Goal: Task Accomplishment & Management: Complete application form

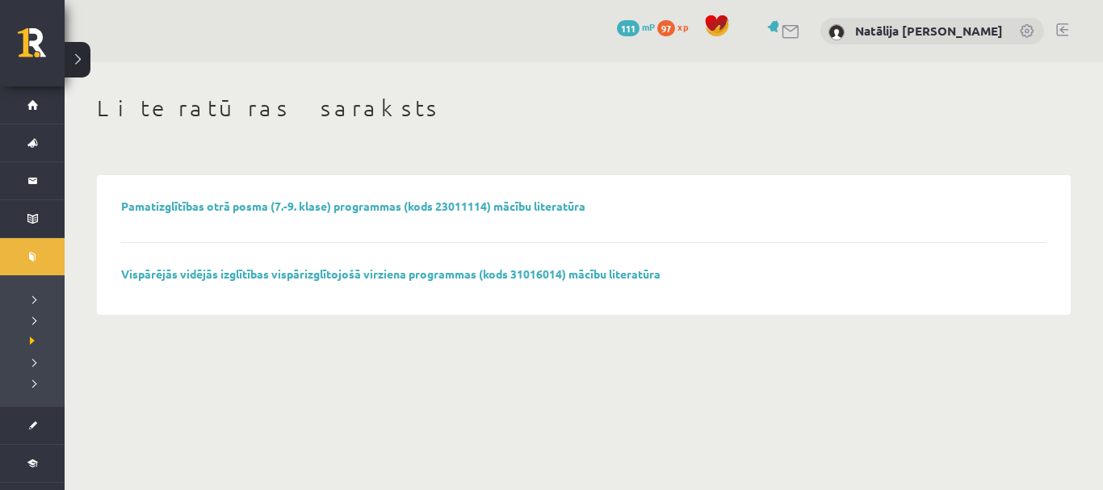
click at [121, 267] on link "Vispārējās vidējās izglītības vispārizglītojošā virziena programmas (kods 31016…" at bounding box center [391, 274] width 540 height 15
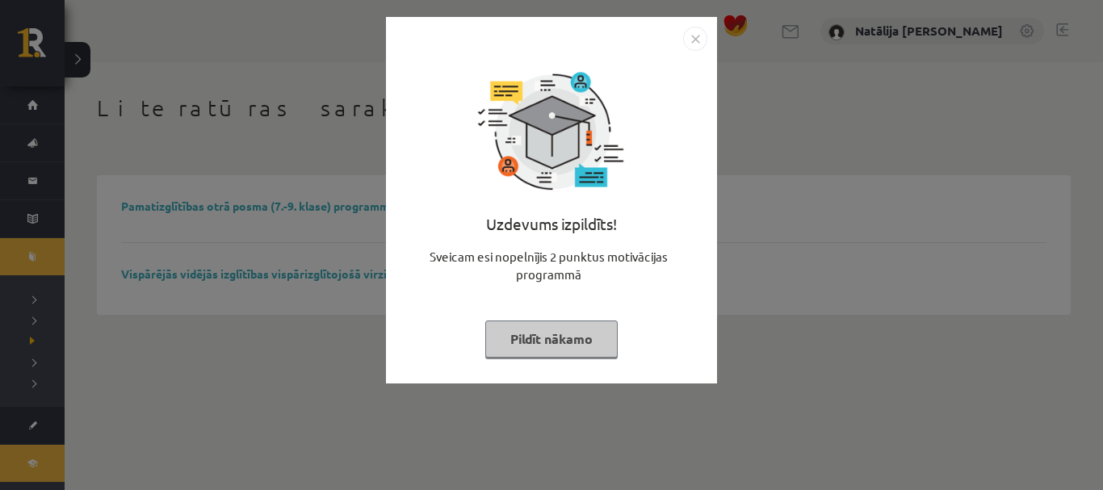
click at [538, 347] on button "Pildīt nākamo" at bounding box center [551, 339] width 132 height 37
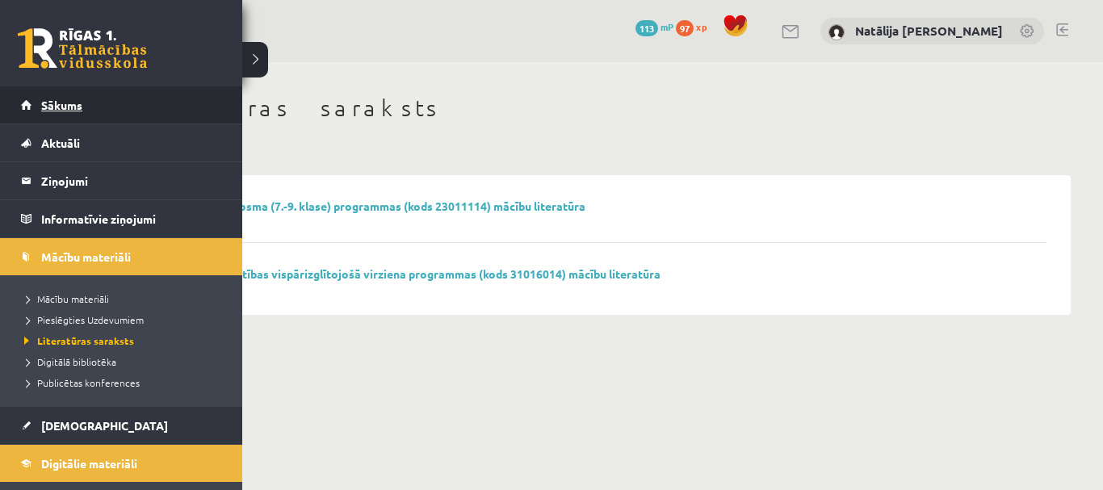
click at [33, 113] on link "Sākums" at bounding box center [121, 104] width 201 height 37
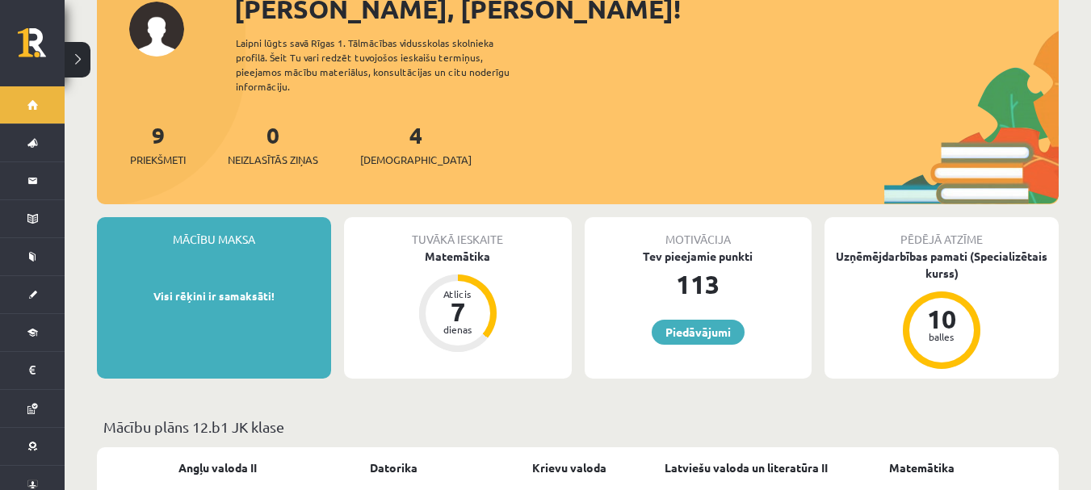
scroll to position [138, 0]
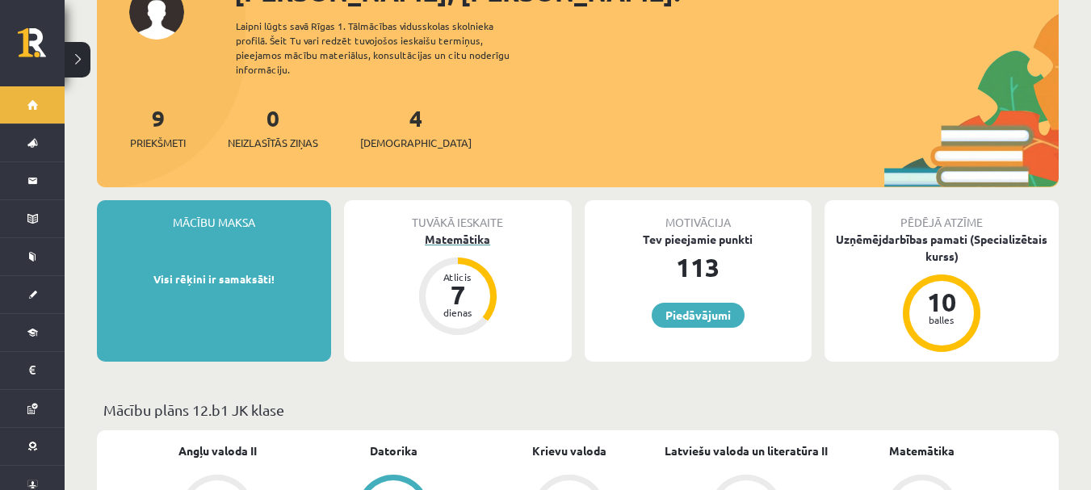
click at [473, 308] on div "dienas" at bounding box center [458, 313] width 48 height 10
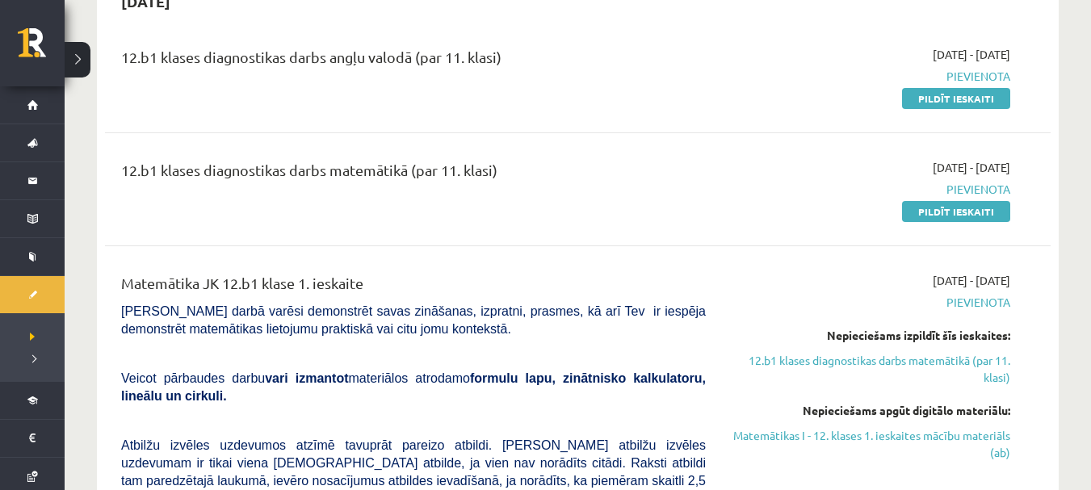
scroll to position [184, 0]
click at [954, 210] on link "Pildīt ieskaiti" at bounding box center [956, 212] width 108 height 21
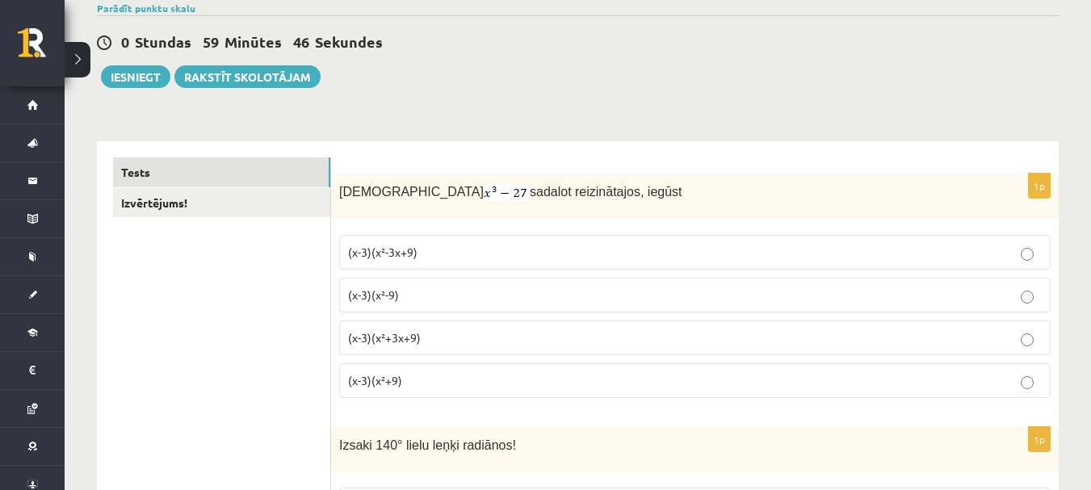
scroll to position [140, 0]
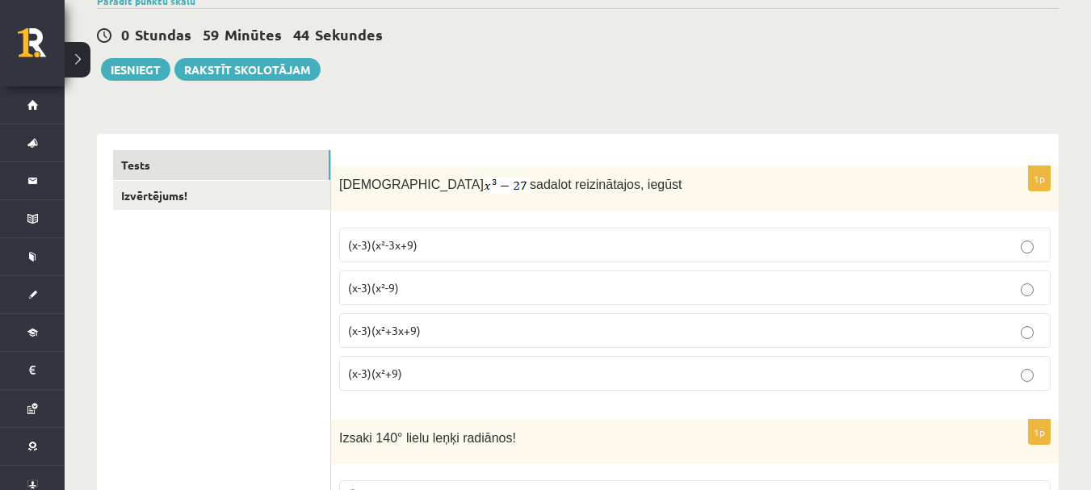
click at [477, 331] on p "(x-3)(x²+3x+9)" at bounding box center [695, 330] width 694 height 17
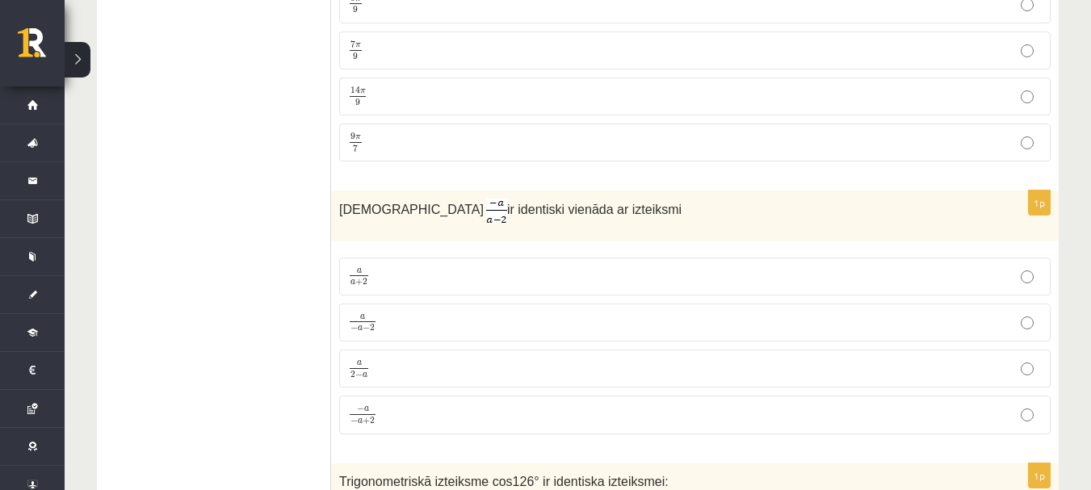
scroll to position [636, 0]
click at [463, 421] on p "− a − a + 2 − a − a + 2" at bounding box center [695, 414] width 694 height 21
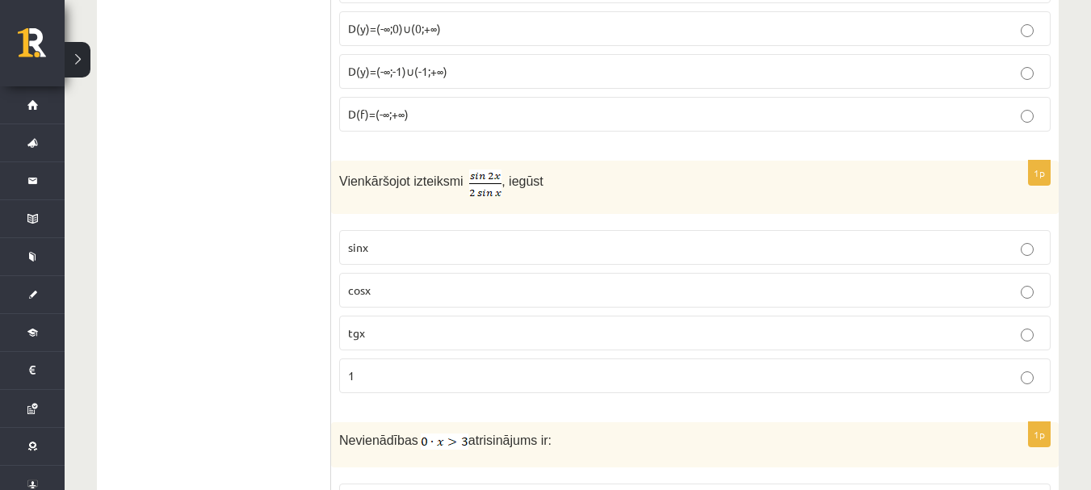
scroll to position [2293, 0]
click at [552, 291] on p "cosx" at bounding box center [695, 291] width 694 height 17
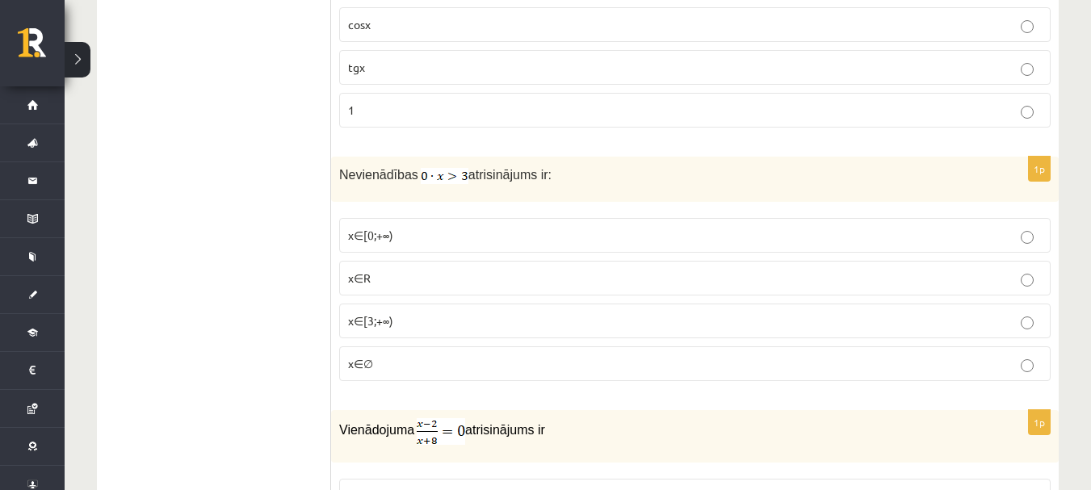
scroll to position [2567, 0]
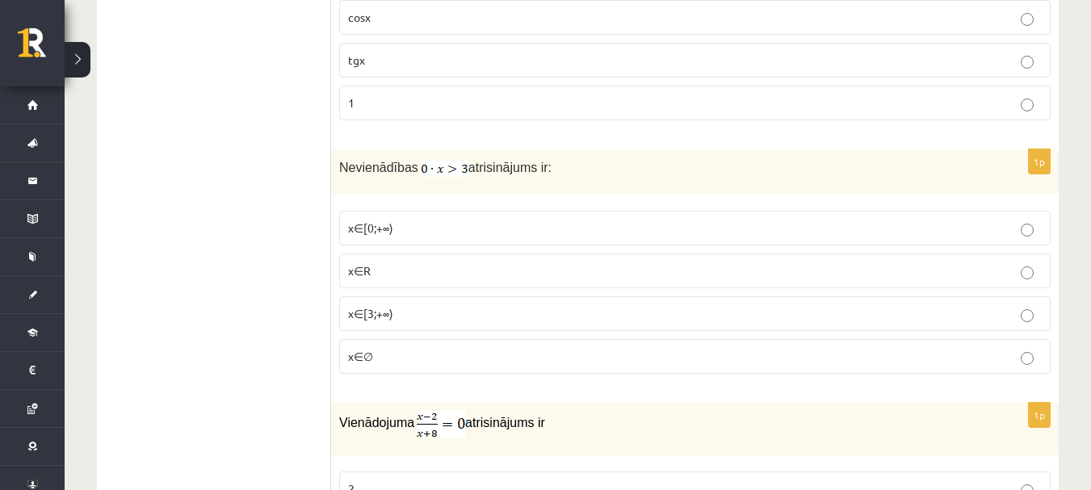
click at [490, 358] on p "x∈∅" at bounding box center [695, 356] width 694 height 17
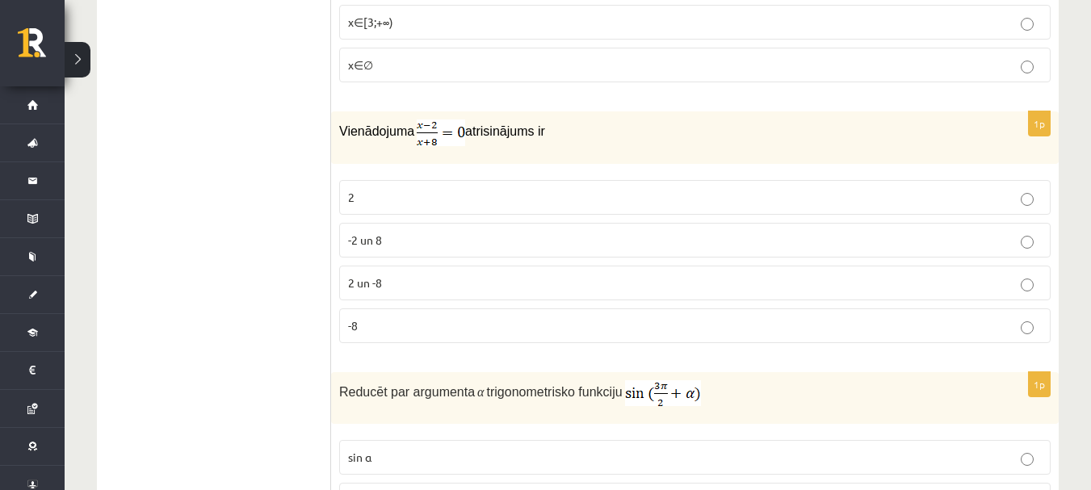
scroll to position [2863, 0]
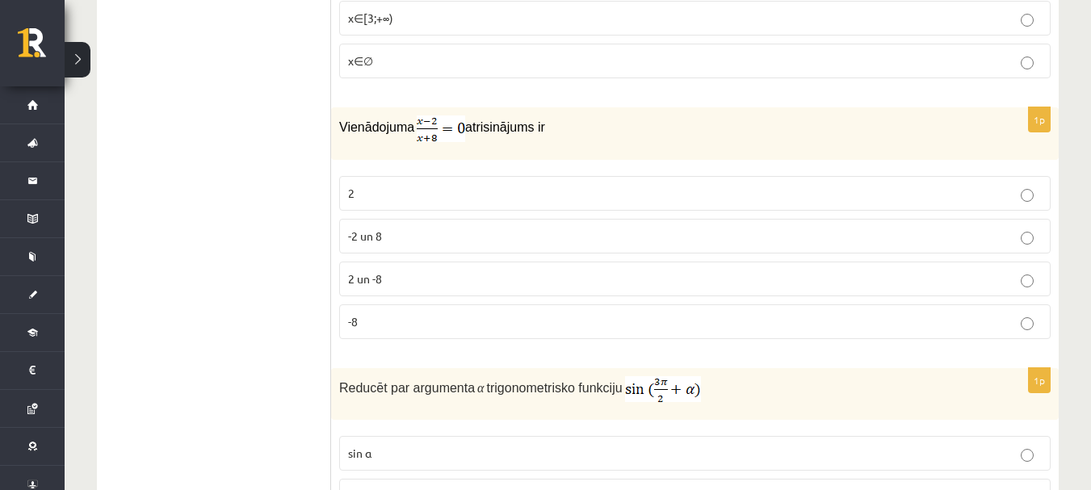
click at [462, 193] on p "2" at bounding box center [695, 193] width 694 height 17
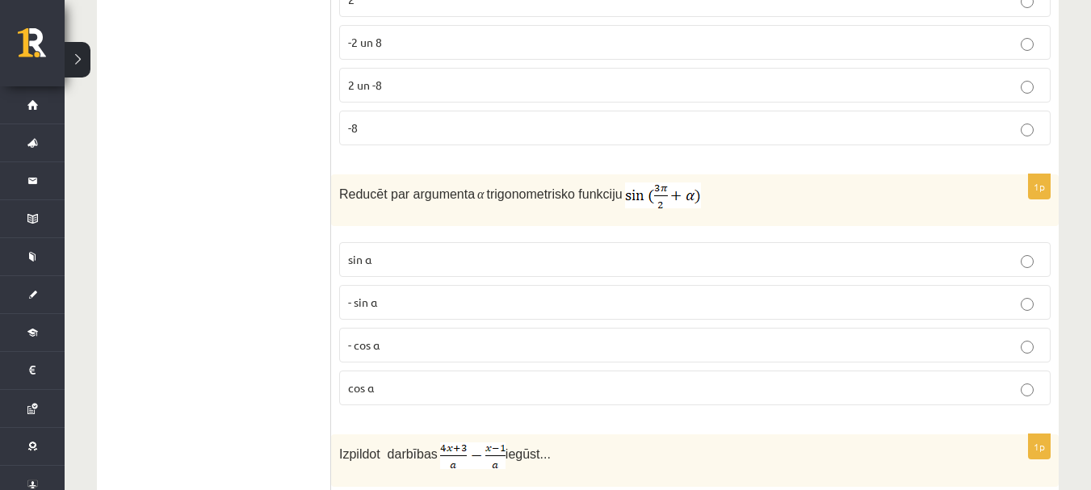
scroll to position [3058, 0]
click at [454, 343] on p "- cos ⁡α" at bounding box center [695, 344] width 694 height 17
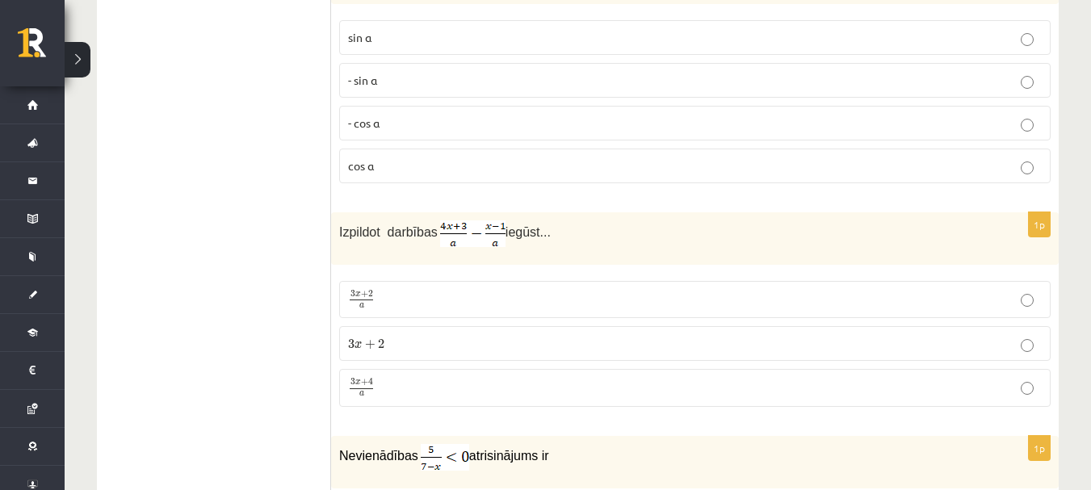
scroll to position [3292, 0]
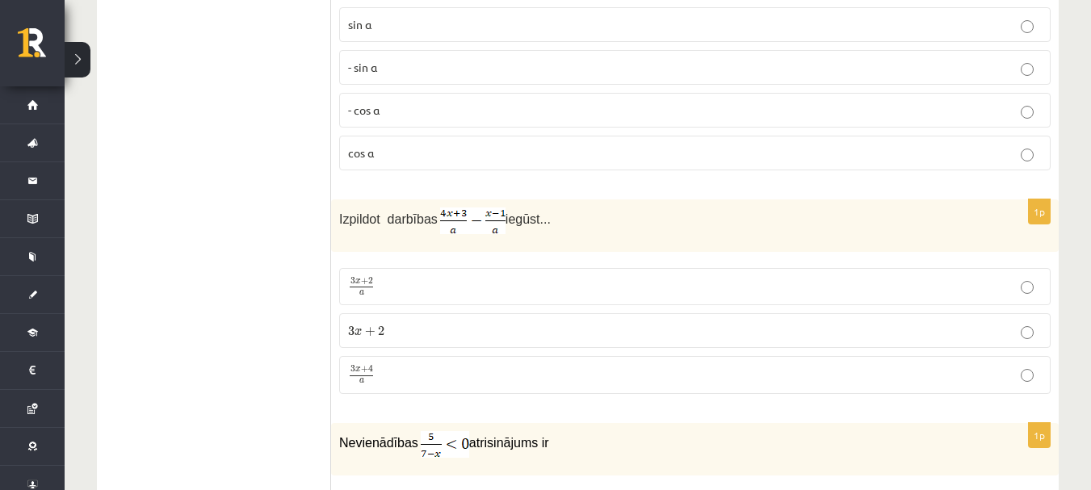
click at [456, 368] on p "3 x + 4 a 3 x + 4 a" at bounding box center [695, 375] width 694 height 20
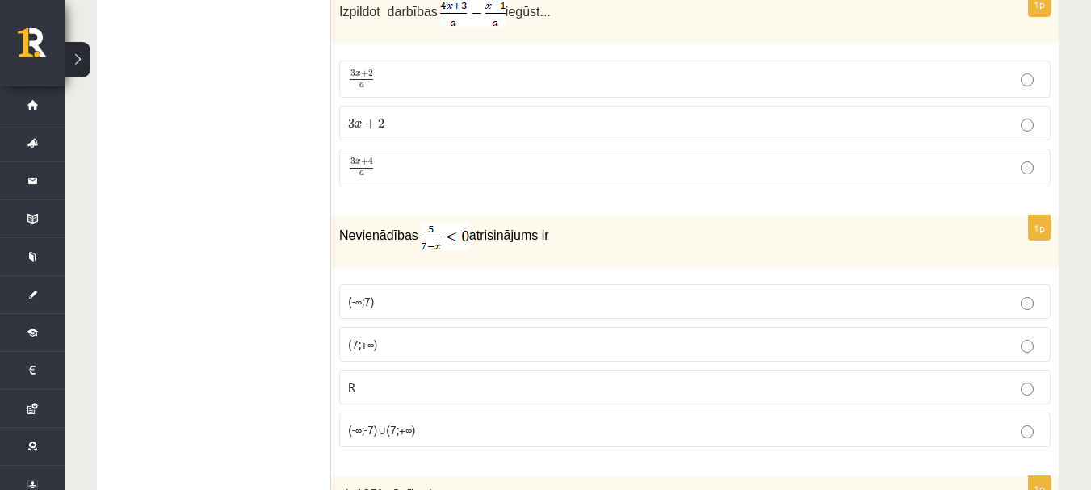
scroll to position [3516, 0]
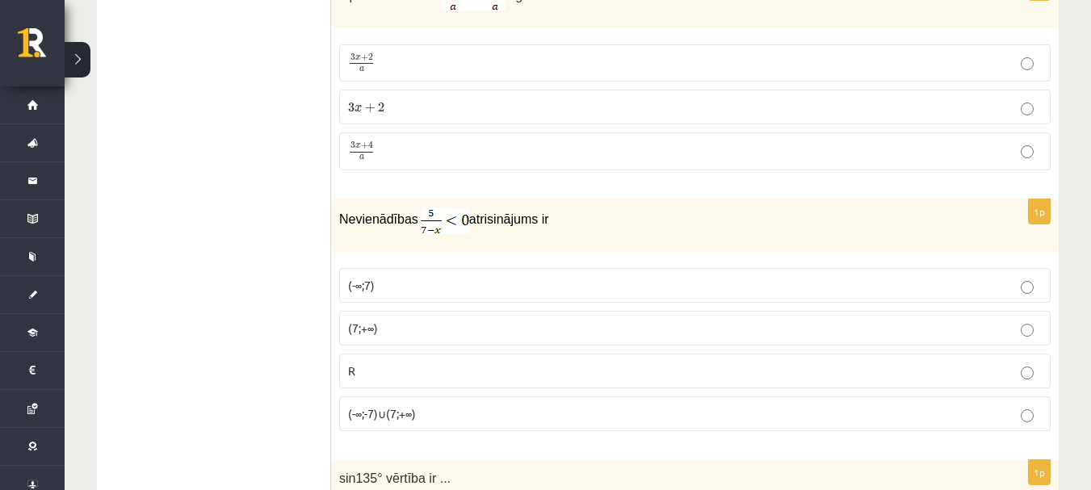
click at [458, 330] on p "(7;+∞)" at bounding box center [695, 328] width 694 height 17
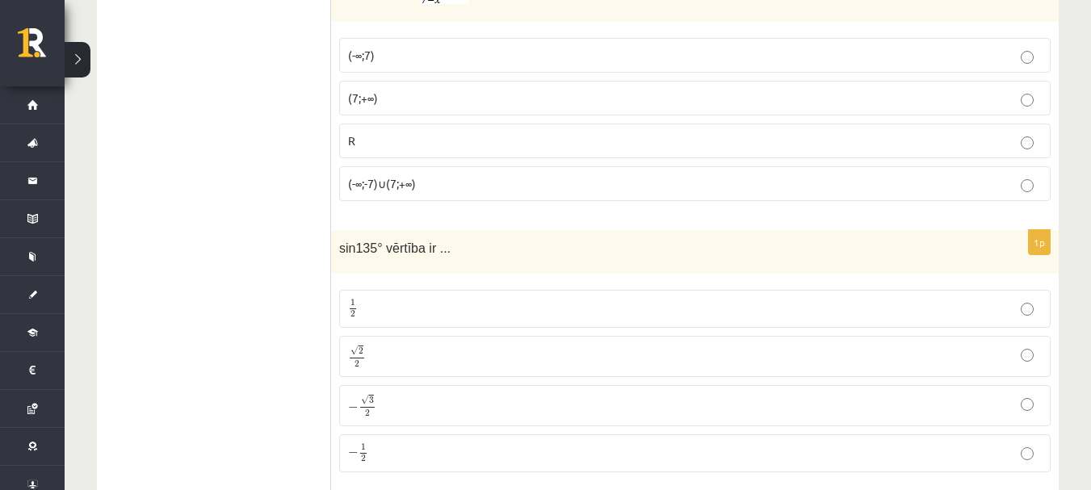
scroll to position [3756, 0]
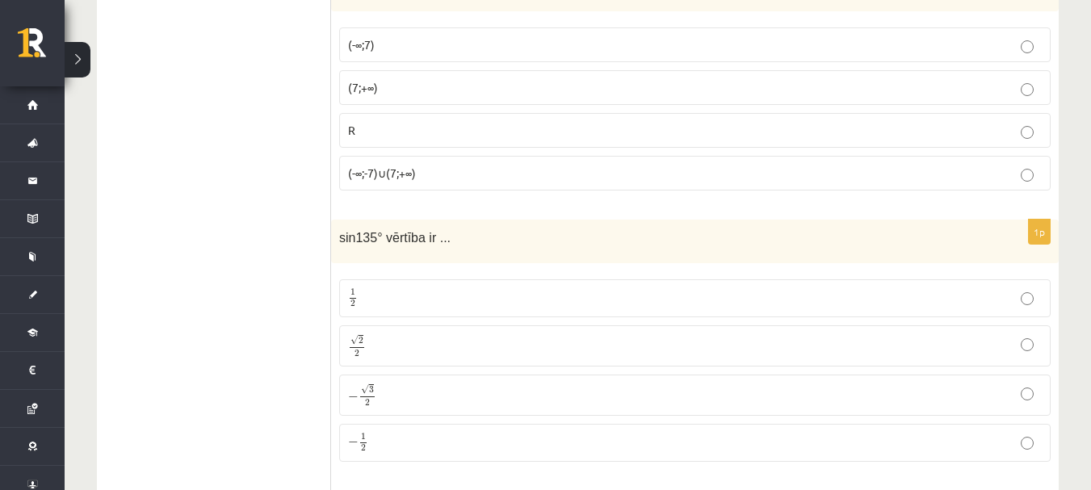
click at [461, 330] on label "√ 2 2 2 2" at bounding box center [695, 346] width 712 height 41
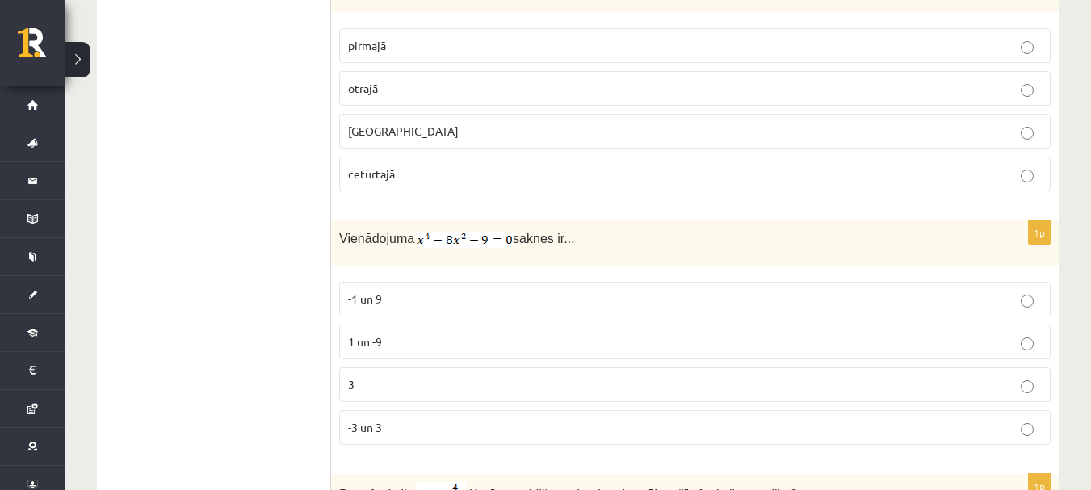
scroll to position [4521, 0]
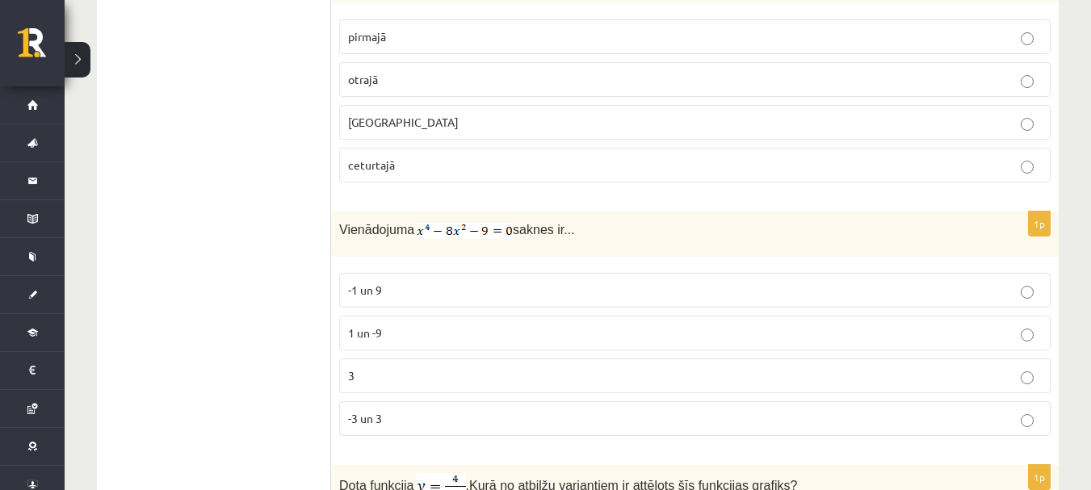
click at [436, 410] on p "-3 un 3" at bounding box center [695, 418] width 694 height 17
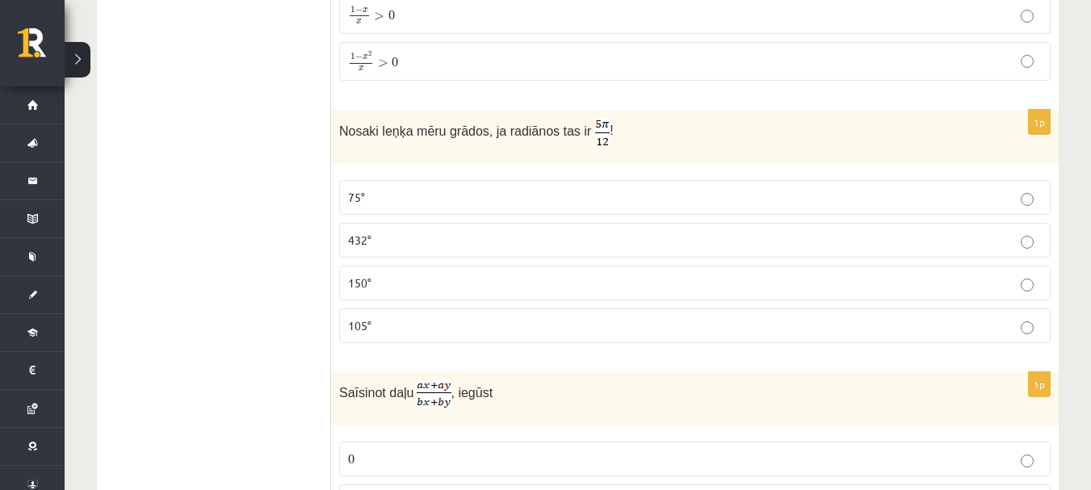
scroll to position [5863, 0]
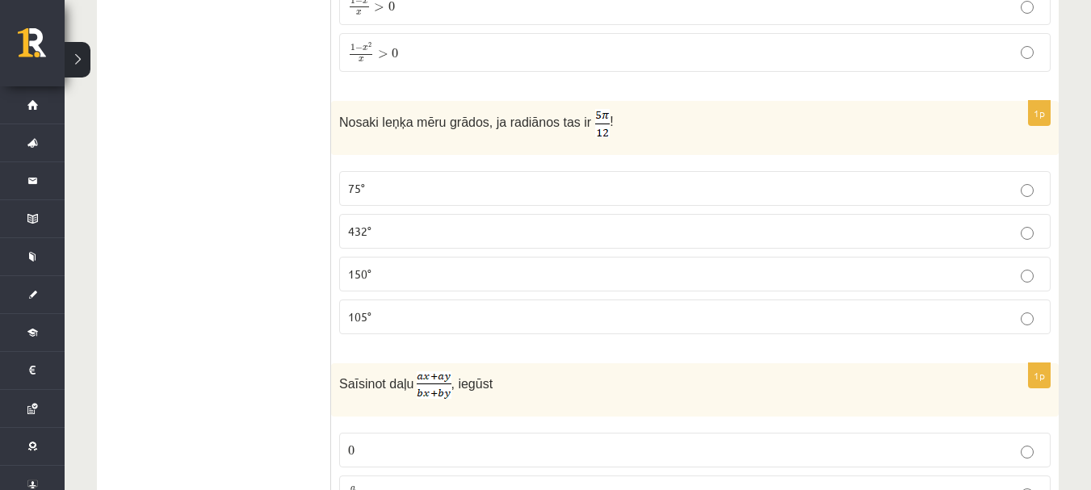
click at [449, 180] on p "75°" at bounding box center [695, 188] width 694 height 17
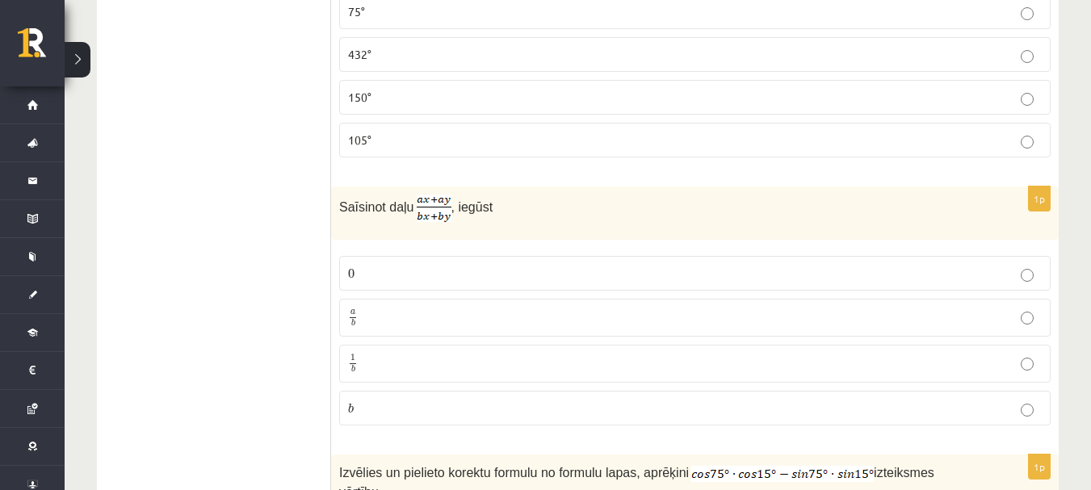
scroll to position [6042, 0]
click at [514, 306] on p "a b a b" at bounding box center [695, 316] width 694 height 20
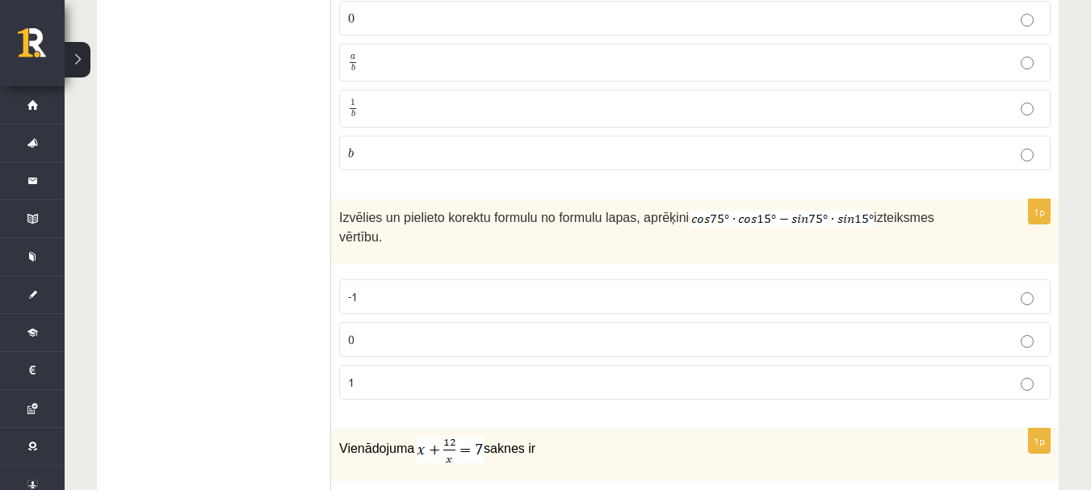
scroll to position [6297, 0]
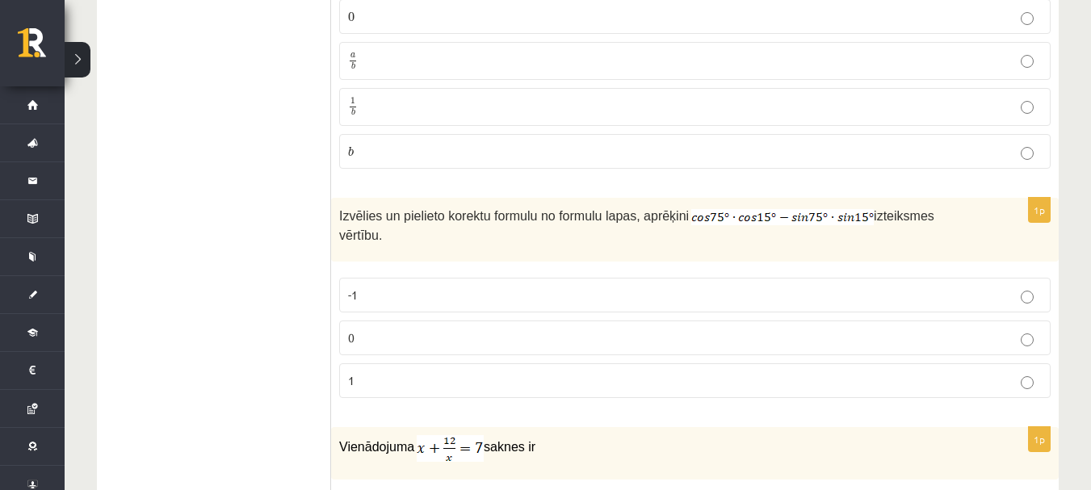
click at [508, 330] on p "0" at bounding box center [695, 338] width 694 height 17
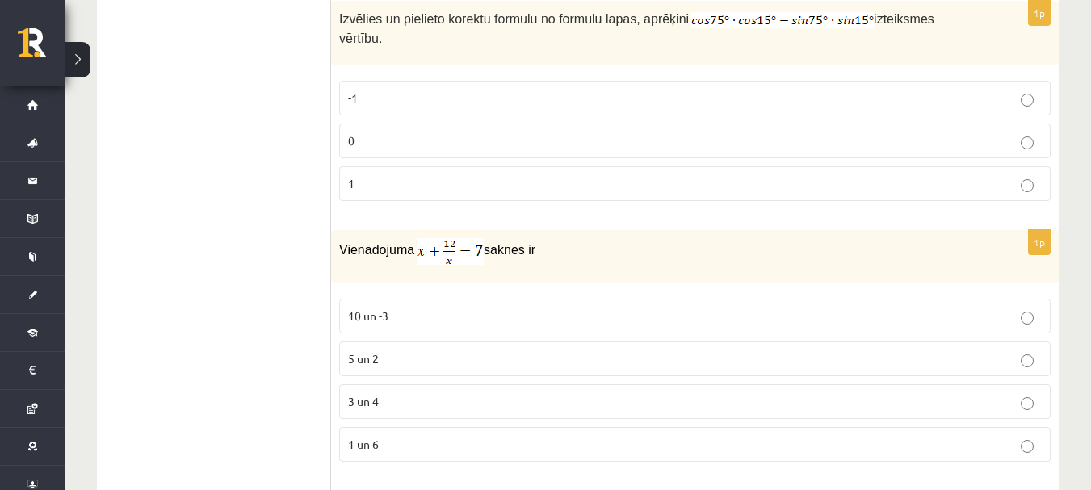
scroll to position [6509, 0]
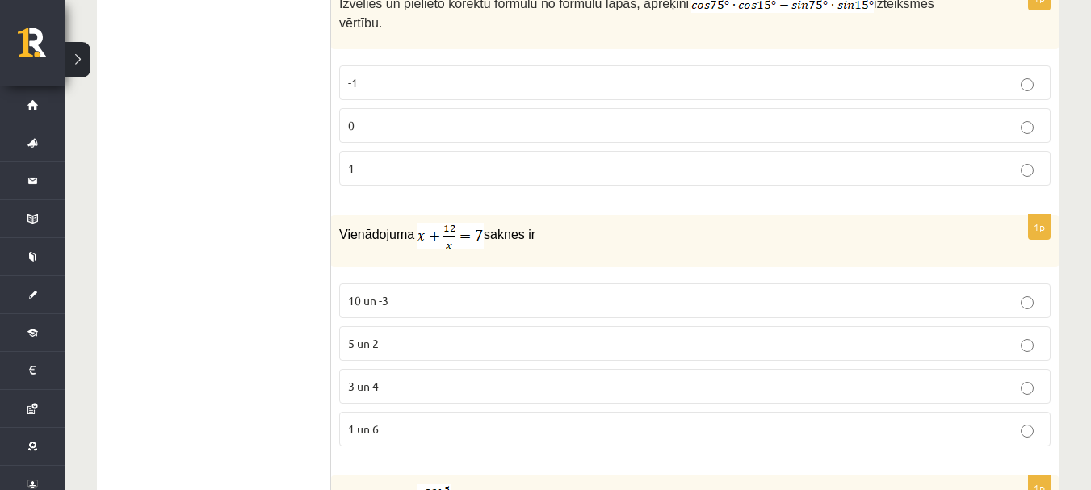
click at [559, 378] on p "3 un 4" at bounding box center [695, 386] width 694 height 17
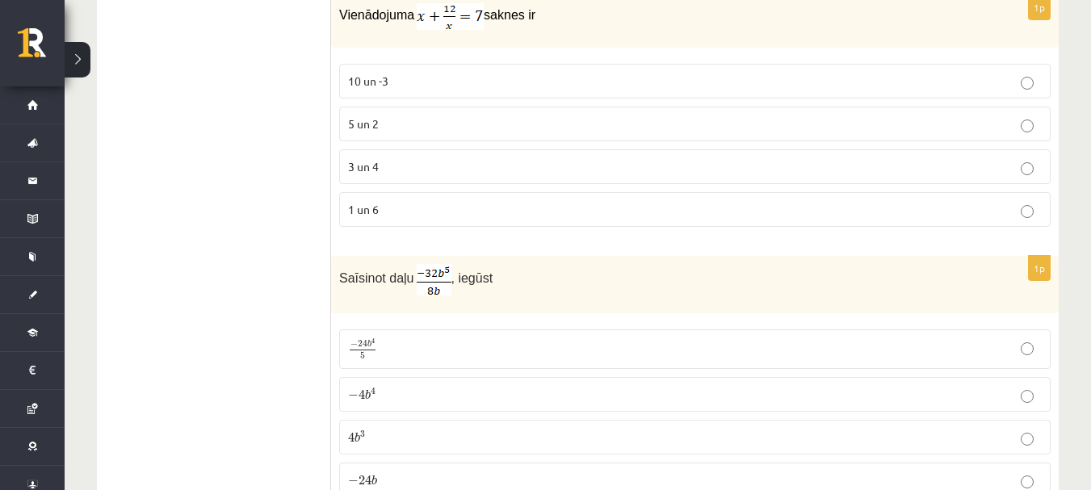
scroll to position [6731, 0]
click at [556, 385] on p "− 4 b 4 − 4 b 4" at bounding box center [695, 393] width 694 height 17
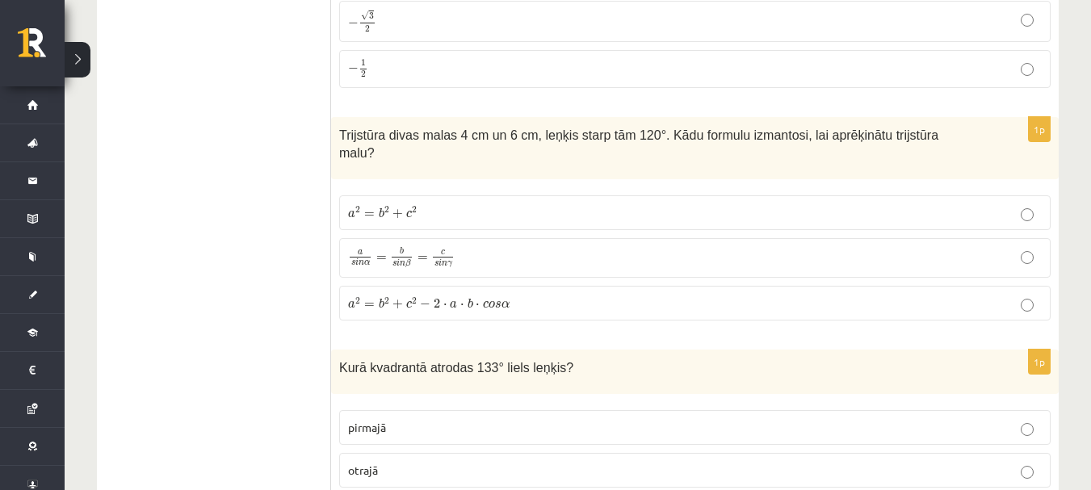
scroll to position [4135, 0]
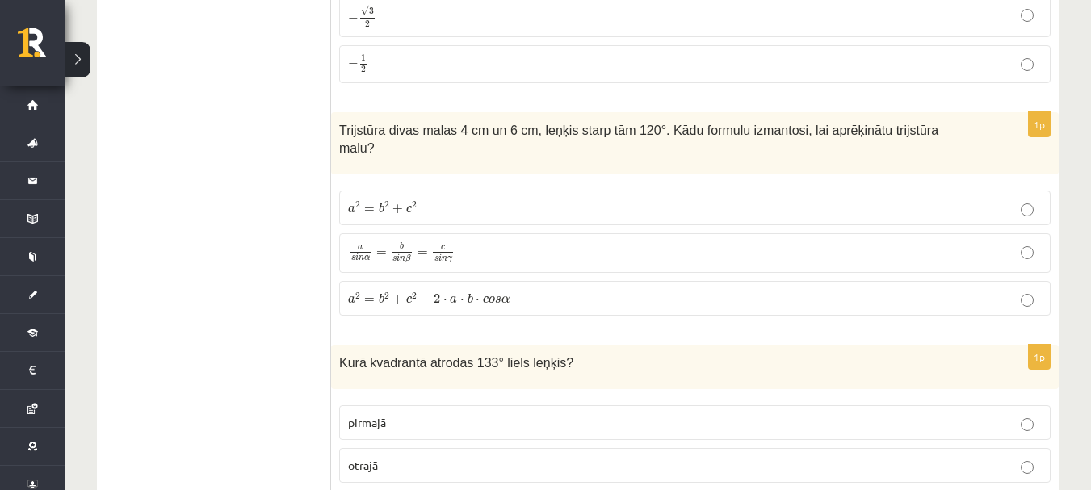
click at [572, 287] on label "a 2 = b 2 + c 2 − 2 ⋅ a ⋅ b ⋅ c o s α a 2 = b 2 + c 2 − 2 ⋅ a ⋅ b ⋅ c o s α" at bounding box center [695, 298] width 712 height 35
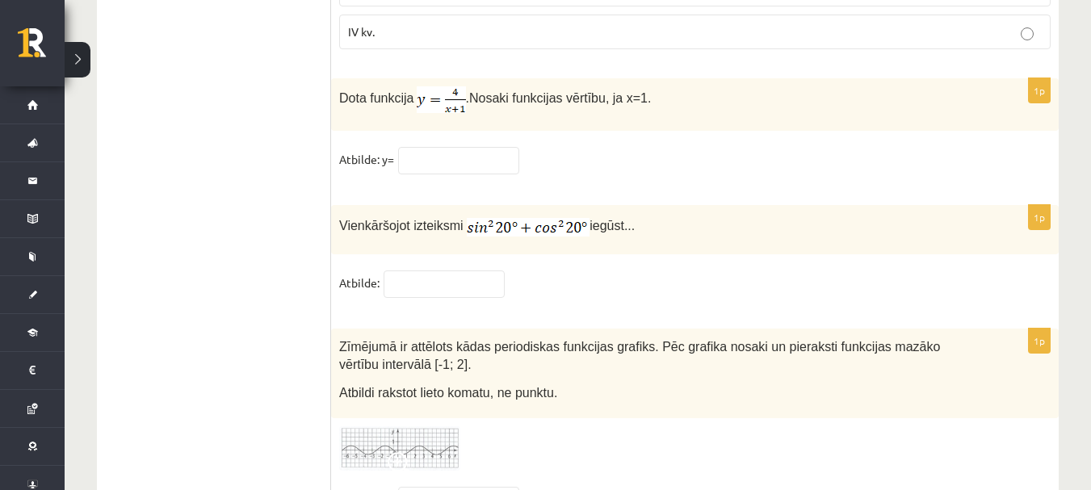
scroll to position [7960, 0]
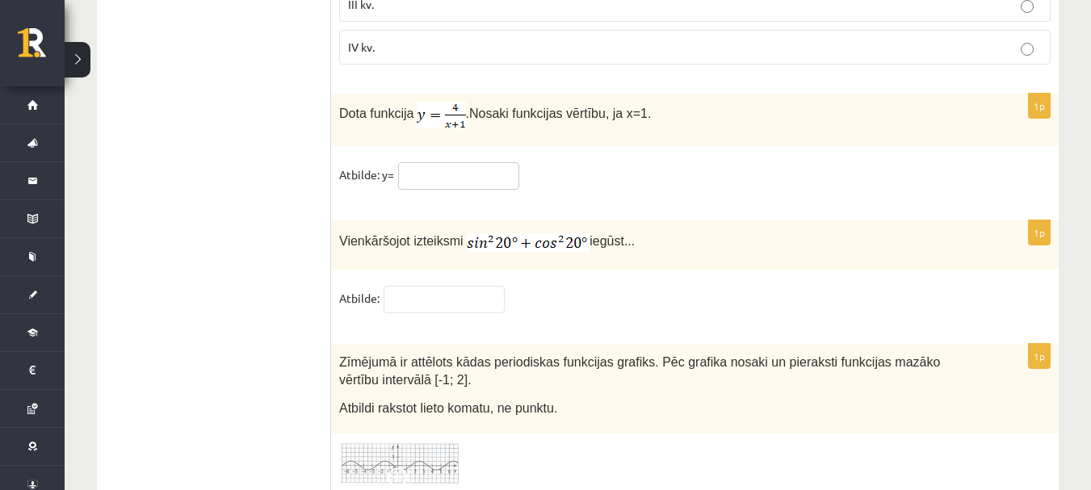
click at [455, 162] on input "text" at bounding box center [458, 175] width 121 height 27
type input "*"
click at [452, 286] on input "text" at bounding box center [444, 299] width 121 height 27
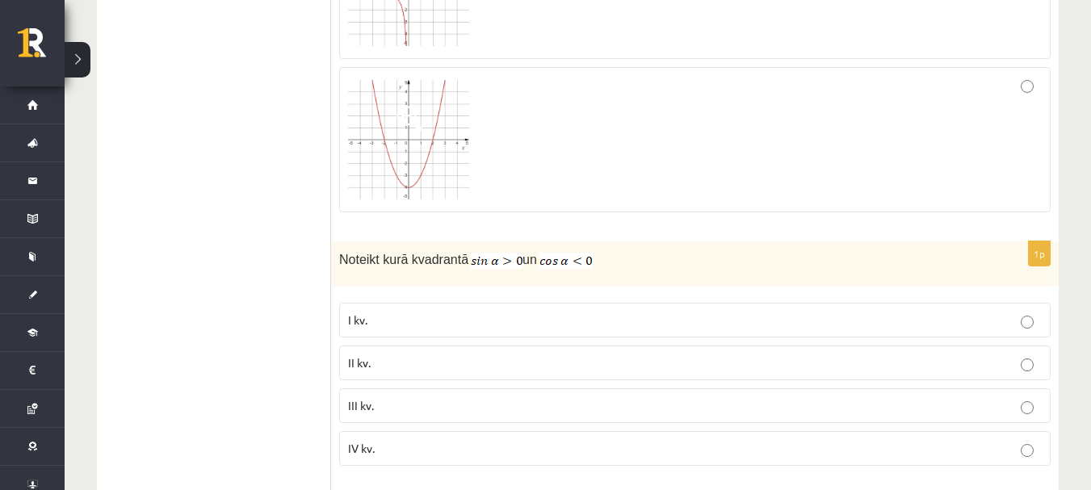
scroll to position [7559, 0]
type input "*"
click at [465, 354] on p "II kv." at bounding box center [695, 362] width 694 height 17
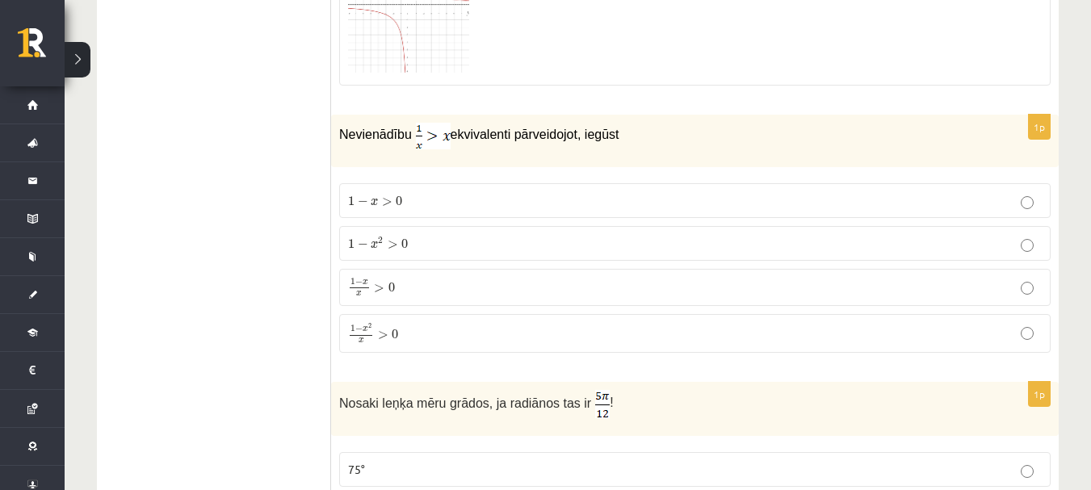
scroll to position [5581, 0]
click at [441, 236] on p "1 − x 2 > 0 1 − x 2 > 0" at bounding box center [695, 244] width 694 height 17
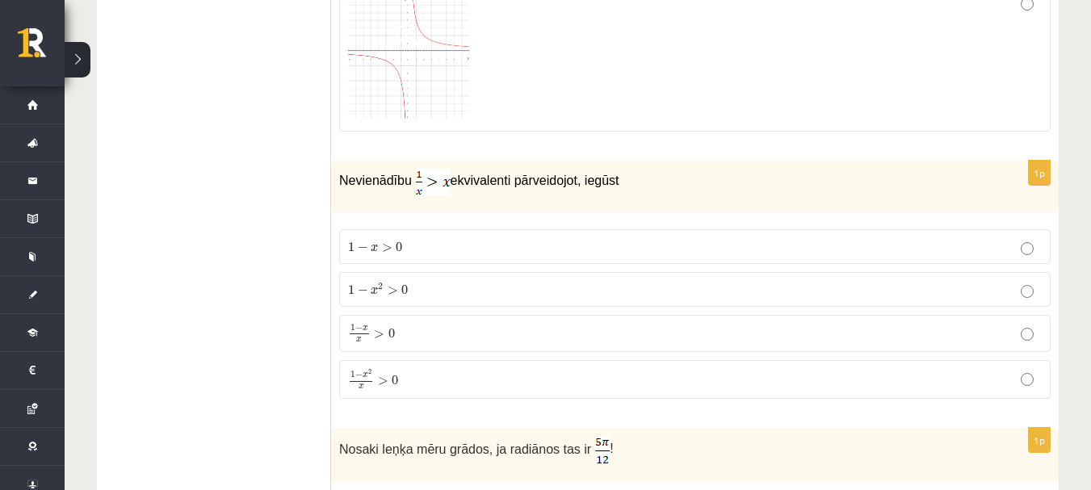
scroll to position [5564, 0]
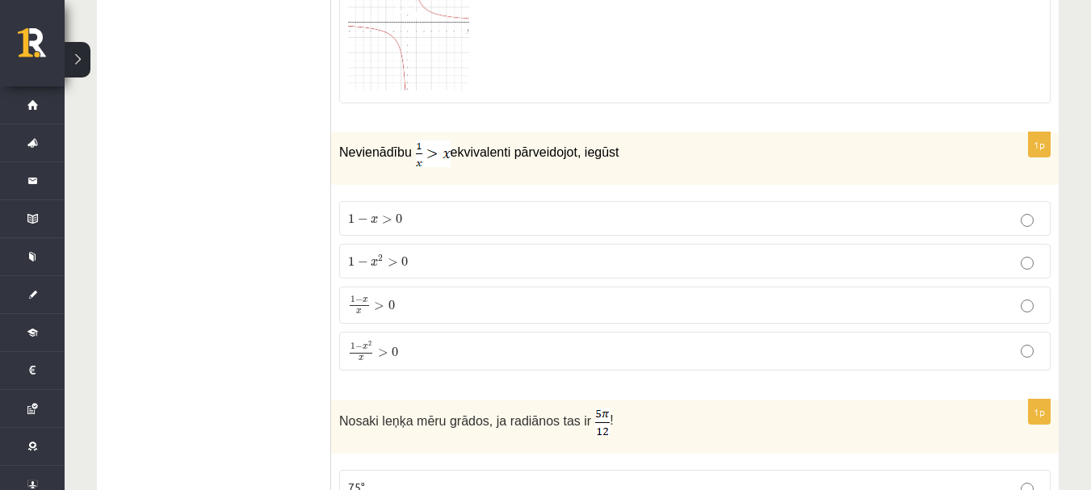
click at [430, 341] on p "1 − x 2 x > 0 1 − x 2 x > 0" at bounding box center [695, 351] width 694 height 21
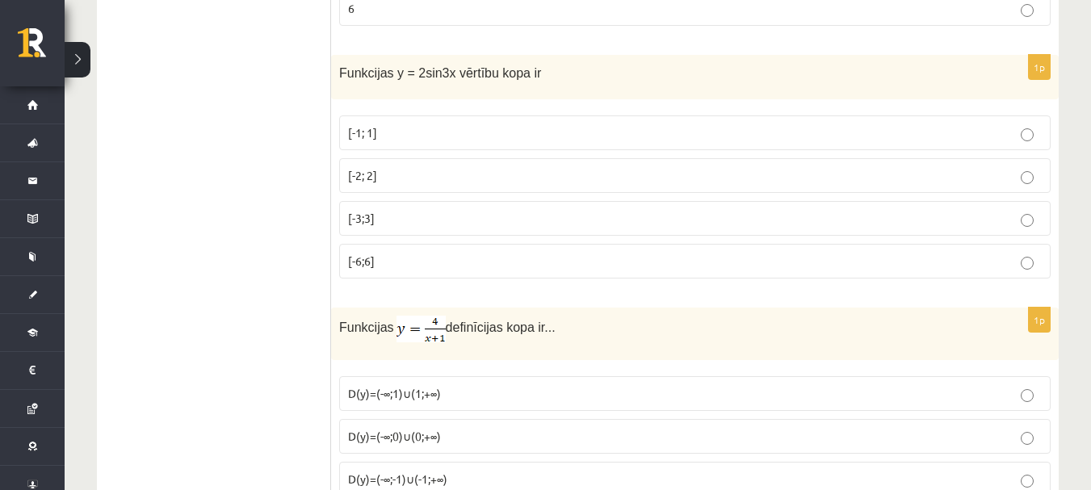
scroll to position [1885, 0]
click at [428, 169] on p "[-2; 2]" at bounding box center [695, 176] width 694 height 17
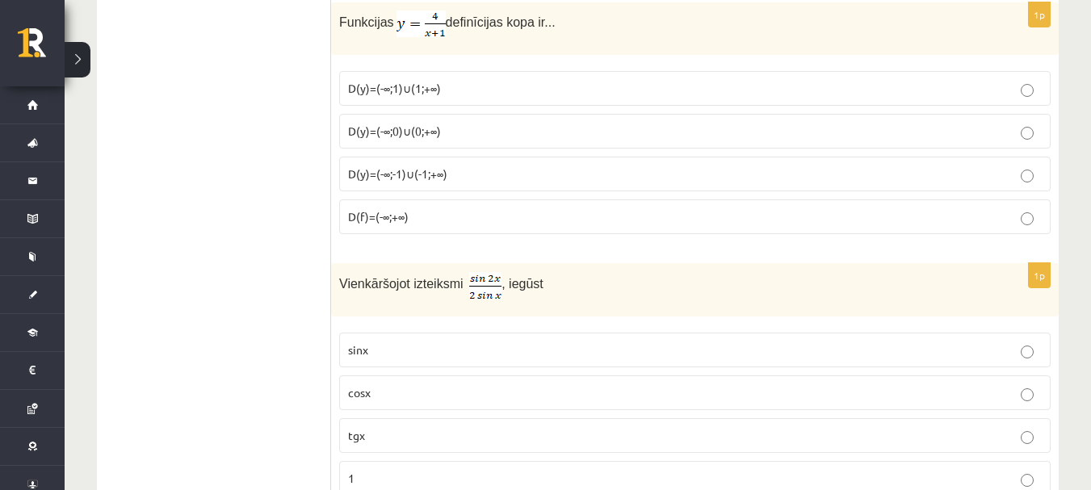
scroll to position [2192, 0]
click at [433, 181] on label "D(y)=(-∞;-1)∪(-1;+∞)" at bounding box center [695, 173] width 712 height 35
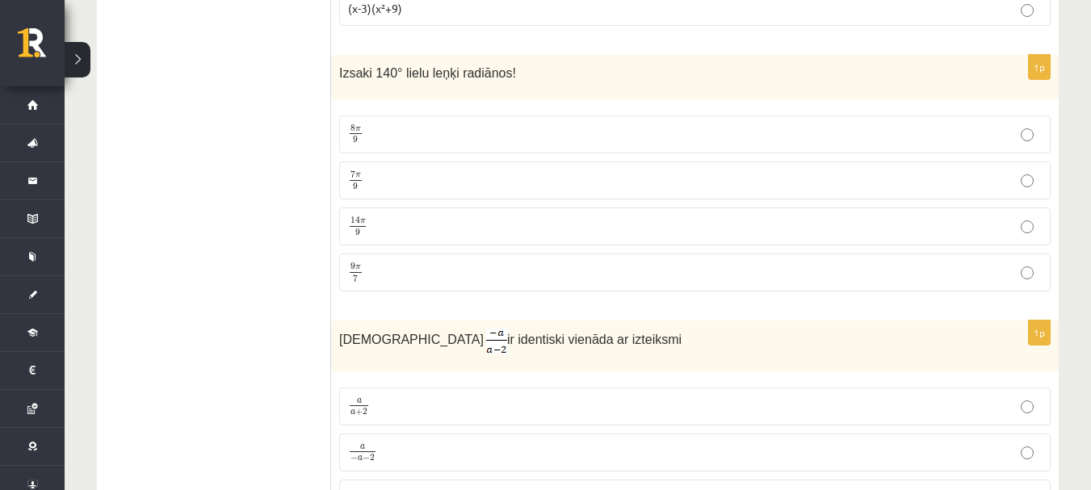
scroll to position [506, 0]
click at [654, 177] on p "7 π 9 7 π 9" at bounding box center [695, 180] width 694 height 20
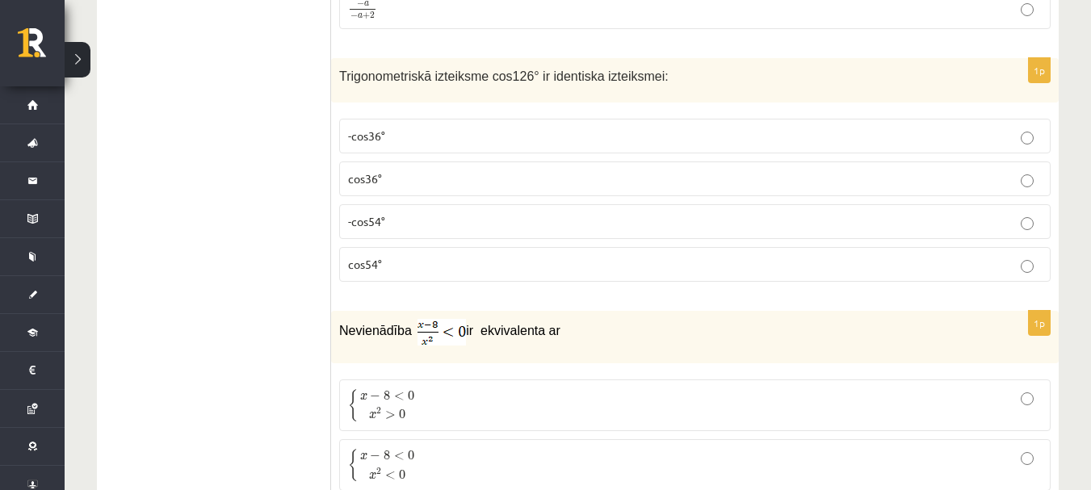
scroll to position [1042, 0]
click at [525, 221] on p "-cos54°" at bounding box center [695, 220] width 694 height 17
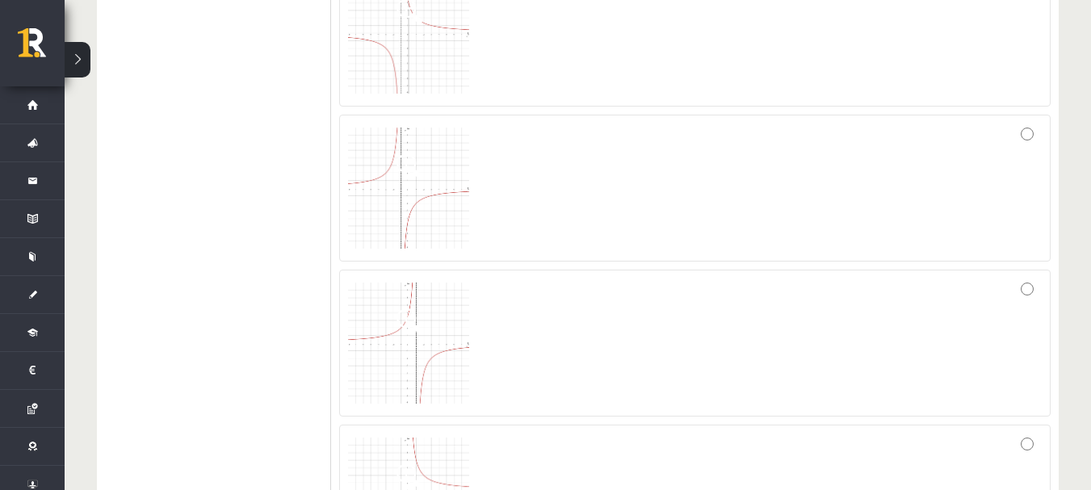
scroll to position [5147, 0]
click at [636, 280] on div at bounding box center [695, 292] width 694 height 129
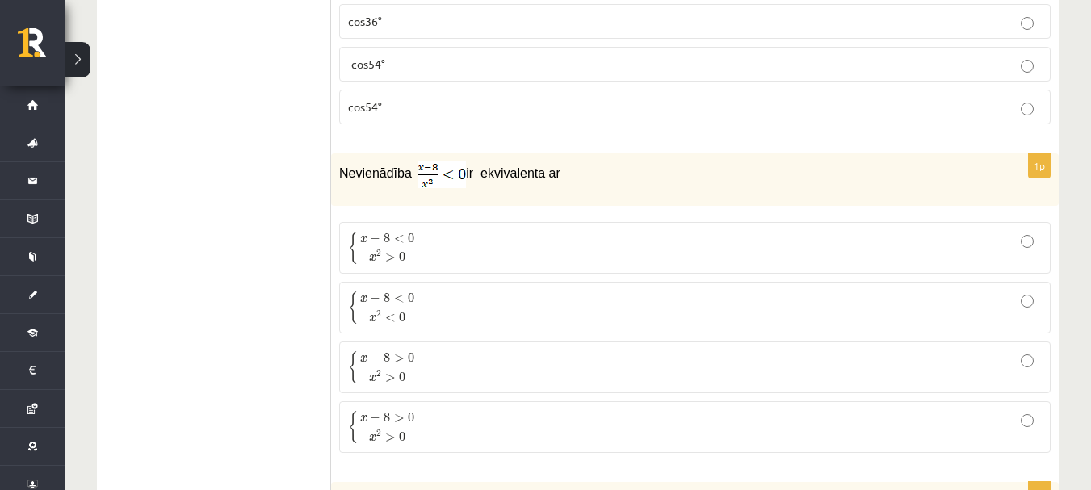
scroll to position [1200, 0]
click at [628, 243] on p "{ x − 8 < 0 x 2 > 0 { x − 8 < 0 x 2 > 0" at bounding box center [695, 246] width 694 height 34
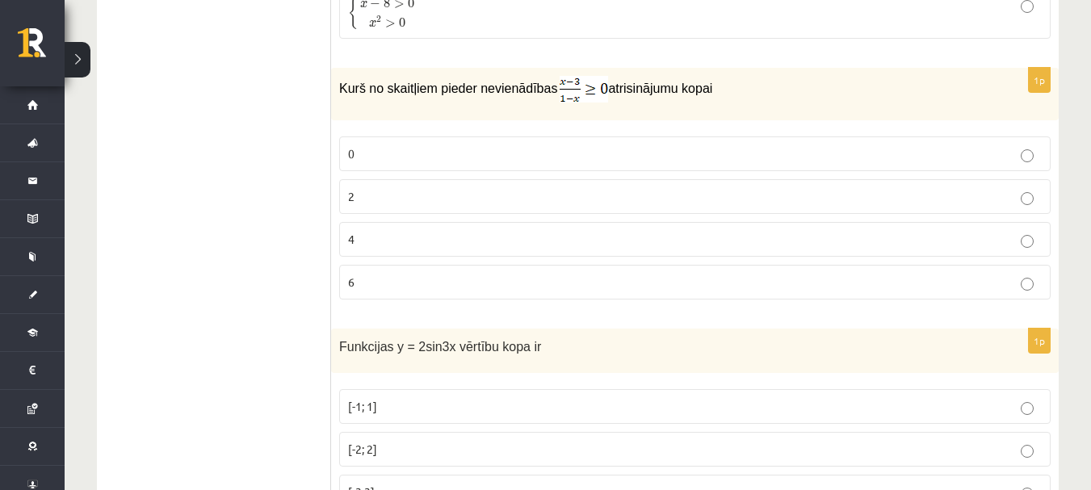
scroll to position [1613, 0]
click at [509, 200] on p "2" at bounding box center [695, 195] width 694 height 17
click at [509, 201] on p "2" at bounding box center [695, 195] width 694 height 17
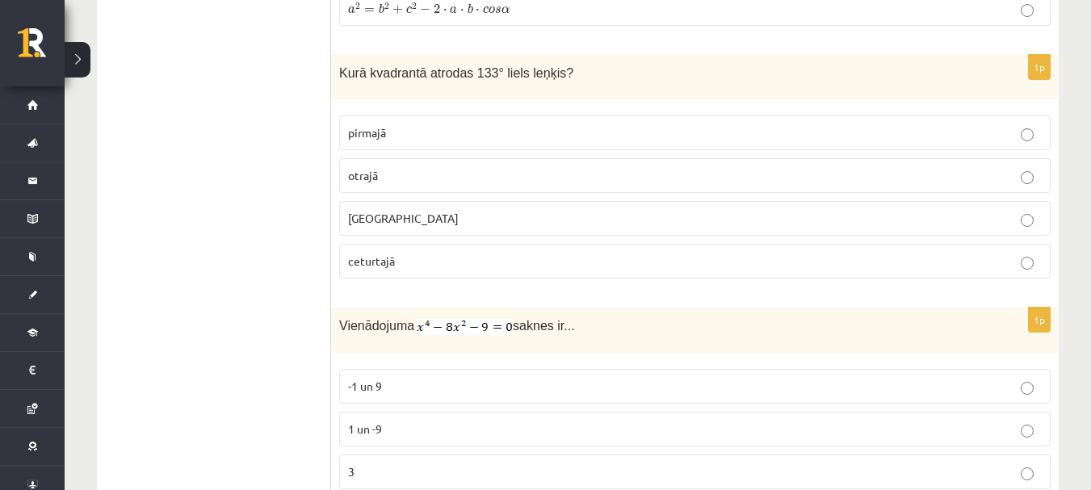
scroll to position [4426, 0]
click at [527, 166] on p "otrajā" at bounding box center [695, 174] width 694 height 17
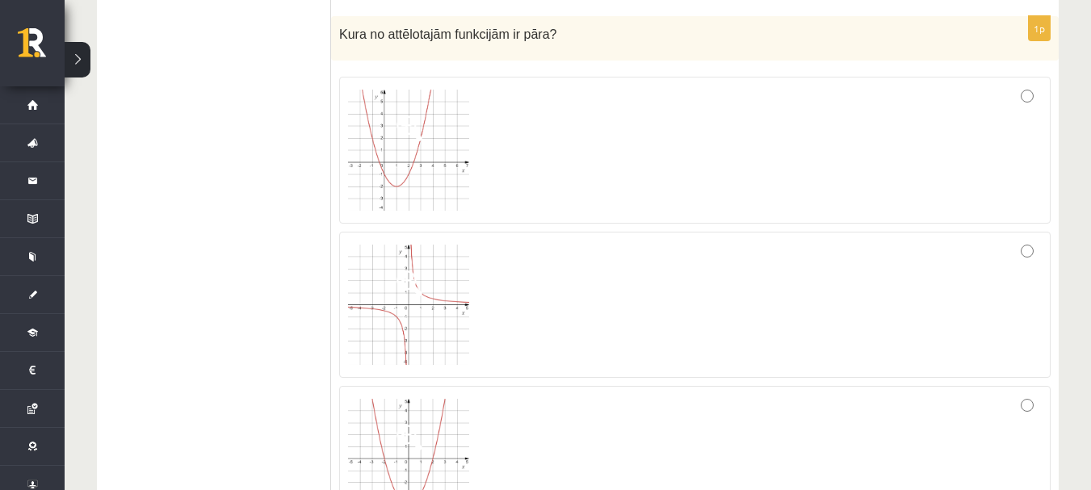
scroll to position [7239, 0]
click at [491, 396] on div at bounding box center [695, 460] width 694 height 128
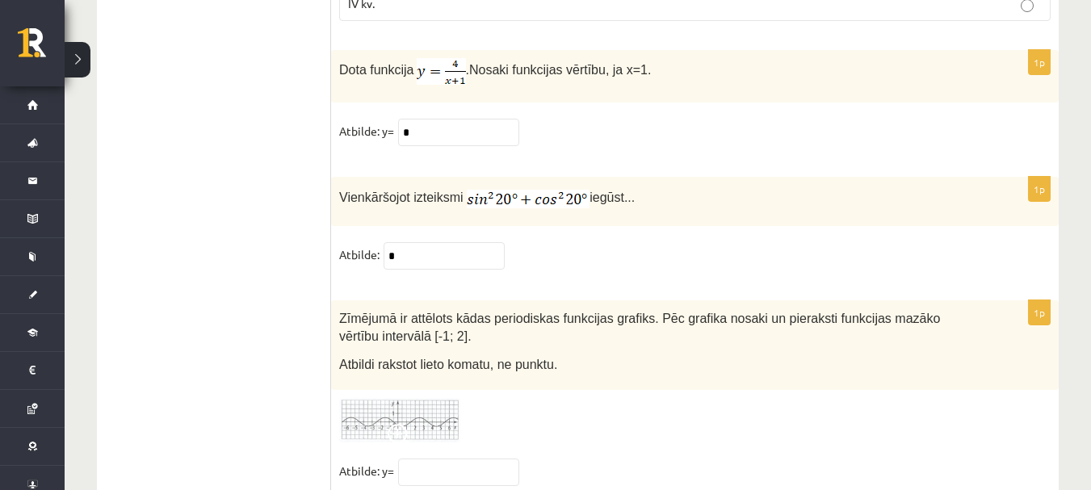
scroll to position [8025, 0]
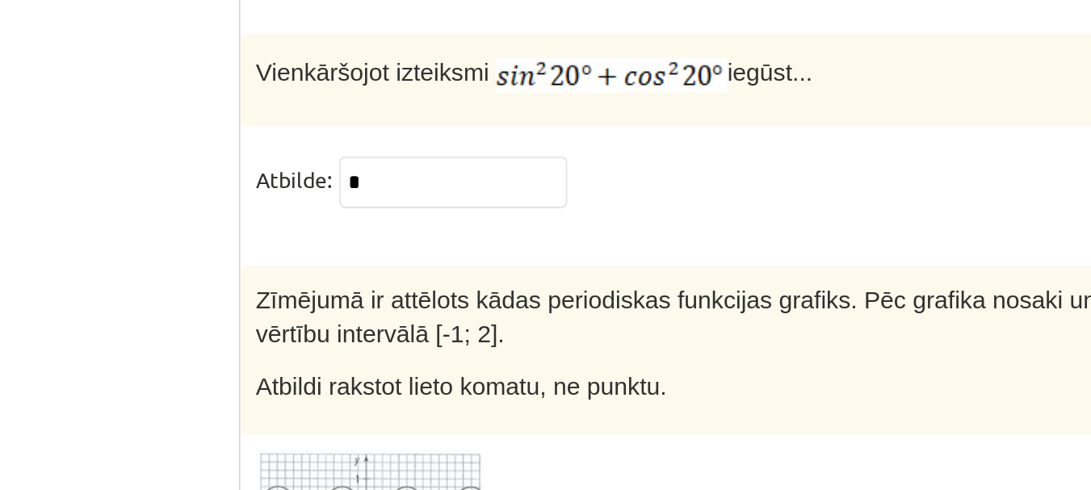
click at [420, 377] on img at bounding box center [399, 399] width 121 height 44
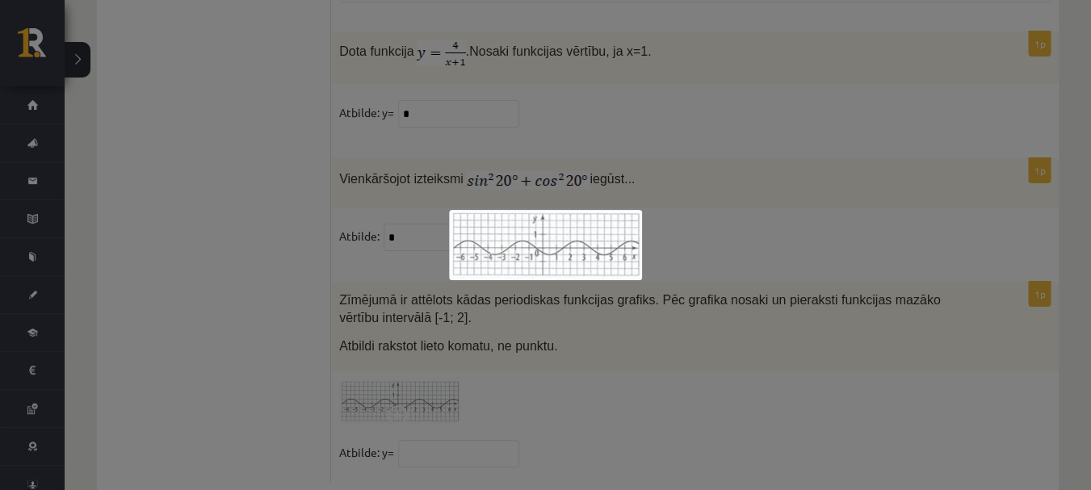
scroll to position [8022, 0]
click at [784, 275] on div at bounding box center [545, 245] width 1091 height 490
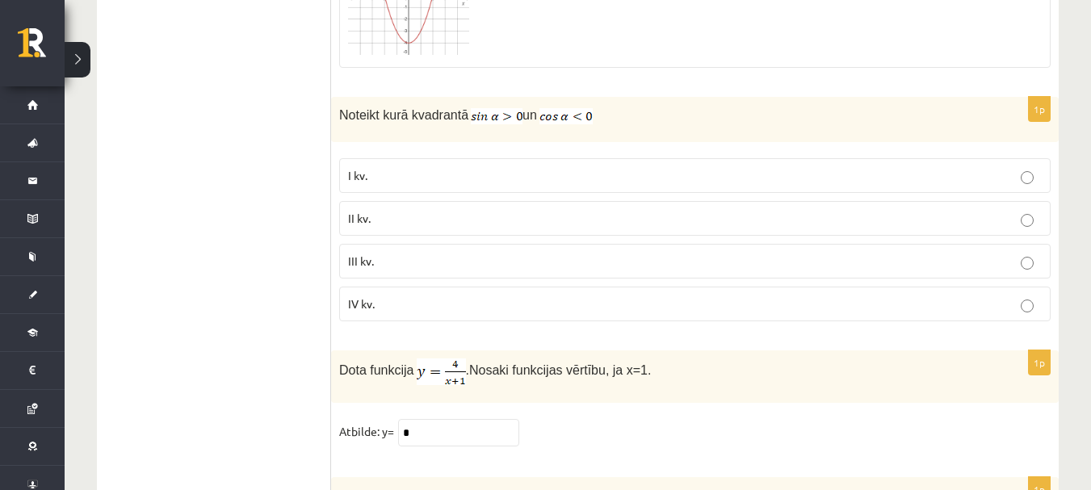
scroll to position [8025, 0]
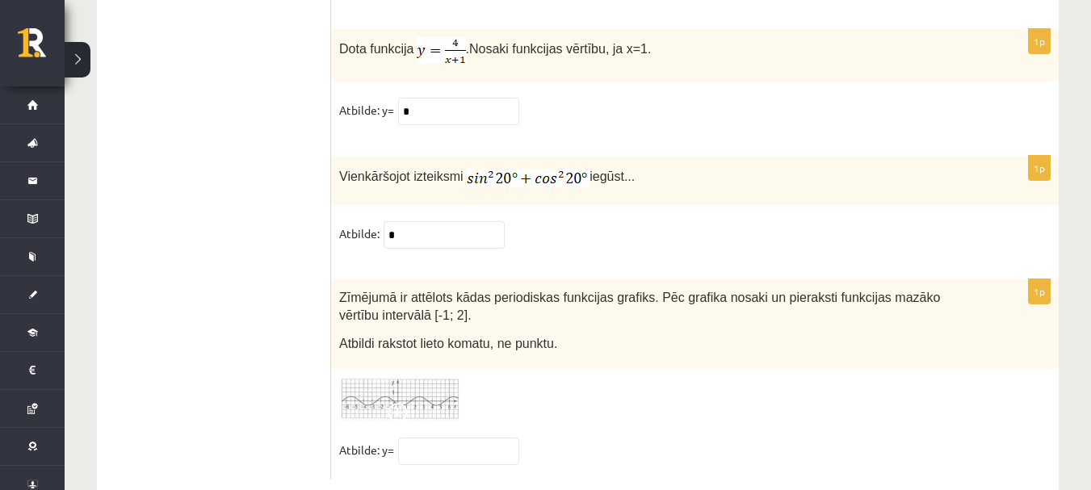
click at [395, 403] on span at bounding box center [401, 416] width 26 height 26
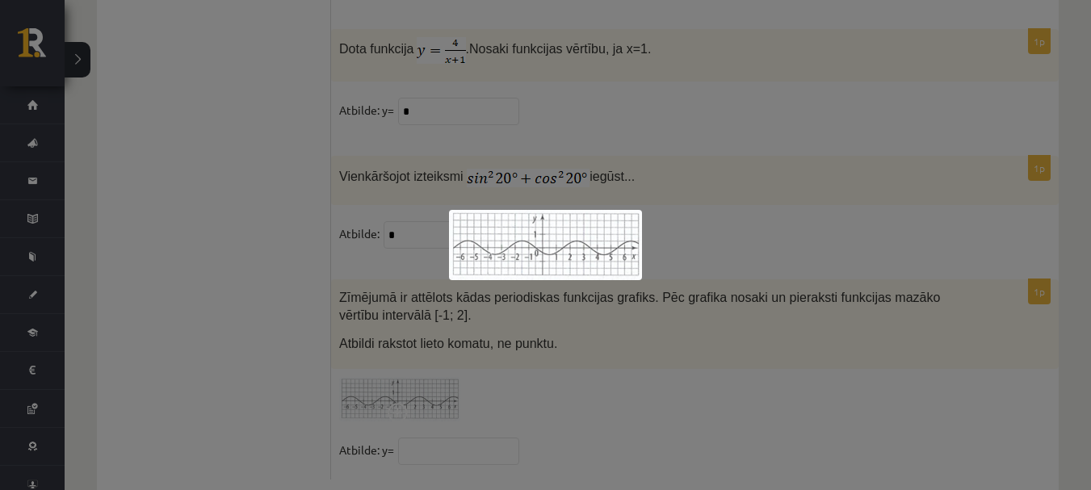
click at [748, 316] on div at bounding box center [545, 245] width 1091 height 490
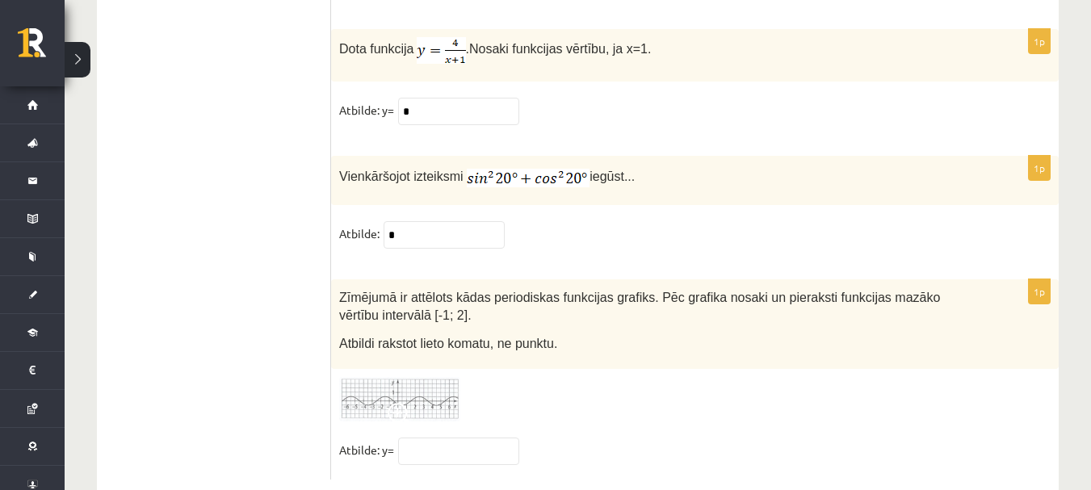
click at [401, 403] on span at bounding box center [401, 416] width 26 height 26
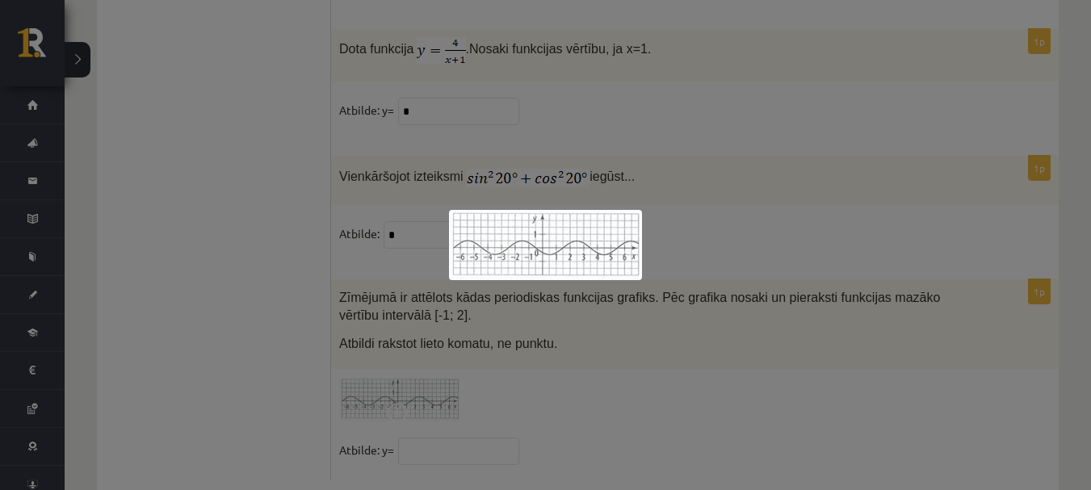
click at [718, 350] on div at bounding box center [545, 245] width 1091 height 490
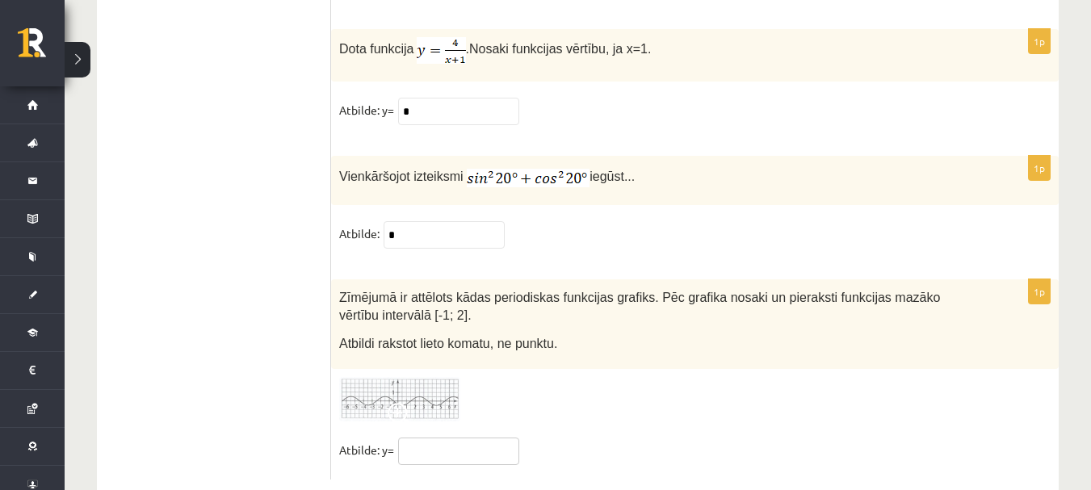
click at [478, 438] on input "text" at bounding box center [458, 451] width 121 height 27
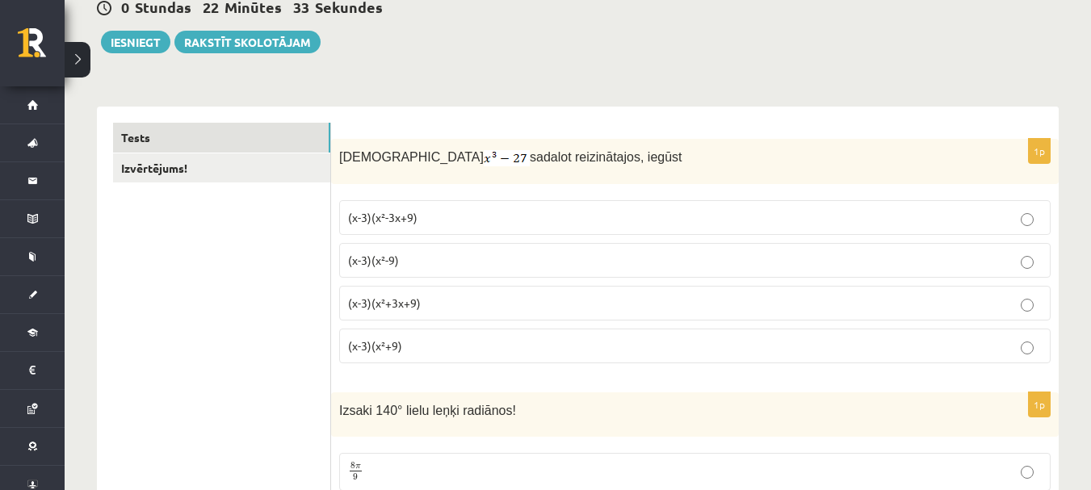
scroll to position [0, 0]
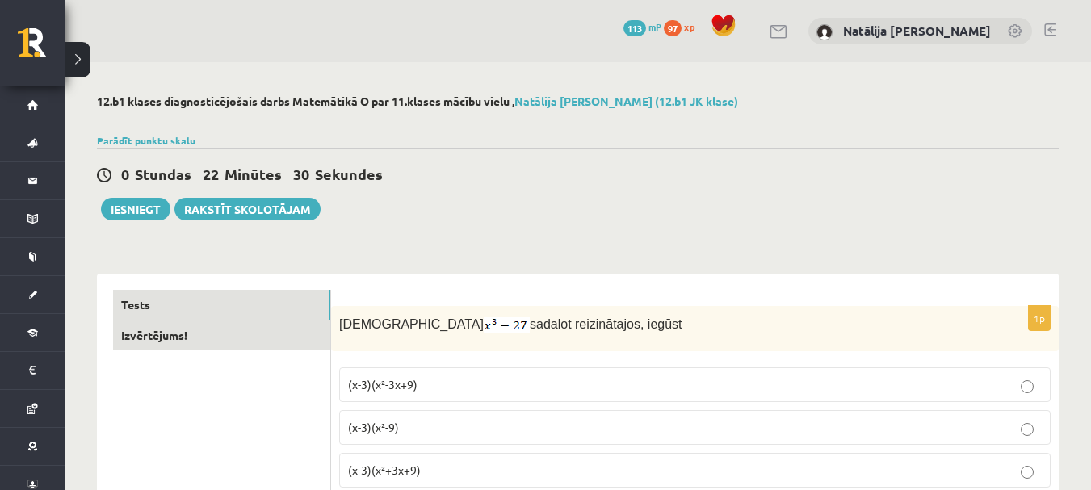
type input "**"
click at [190, 338] on link "Izvērtējums!" at bounding box center [221, 336] width 217 height 30
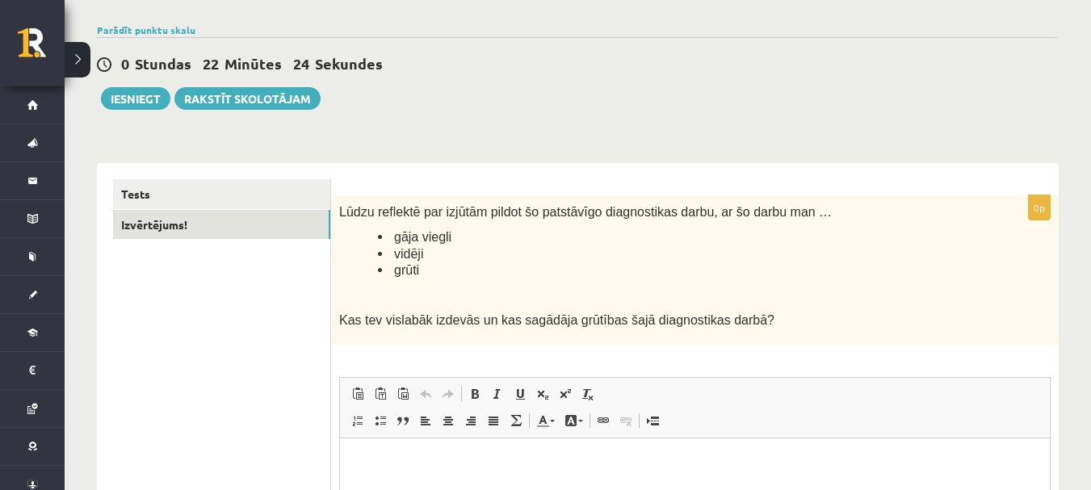
scroll to position [110, 0]
click at [146, 102] on button "Iesniegt" at bounding box center [135, 99] width 69 height 23
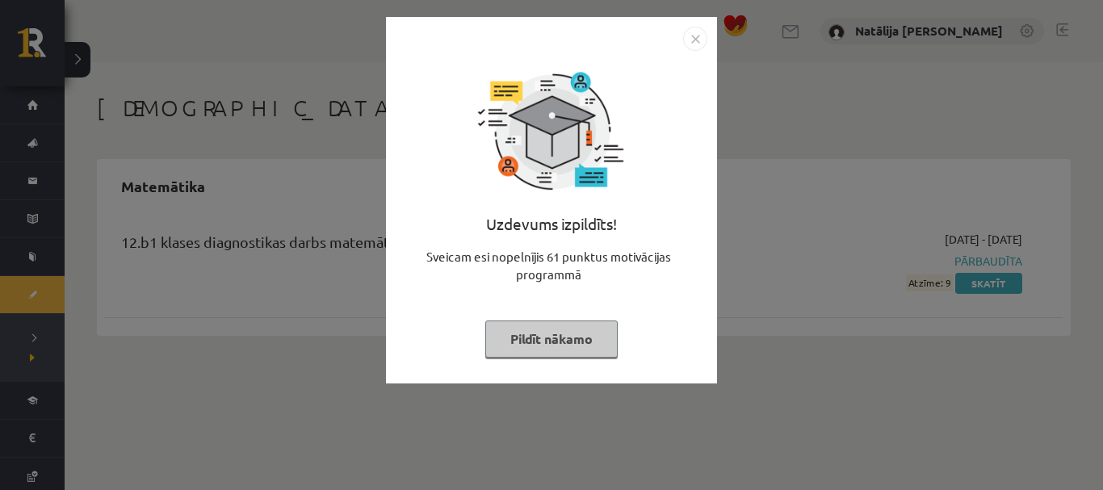
click at [555, 338] on button "Pildīt nākamo" at bounding box center [551, 339] width 132 height 37
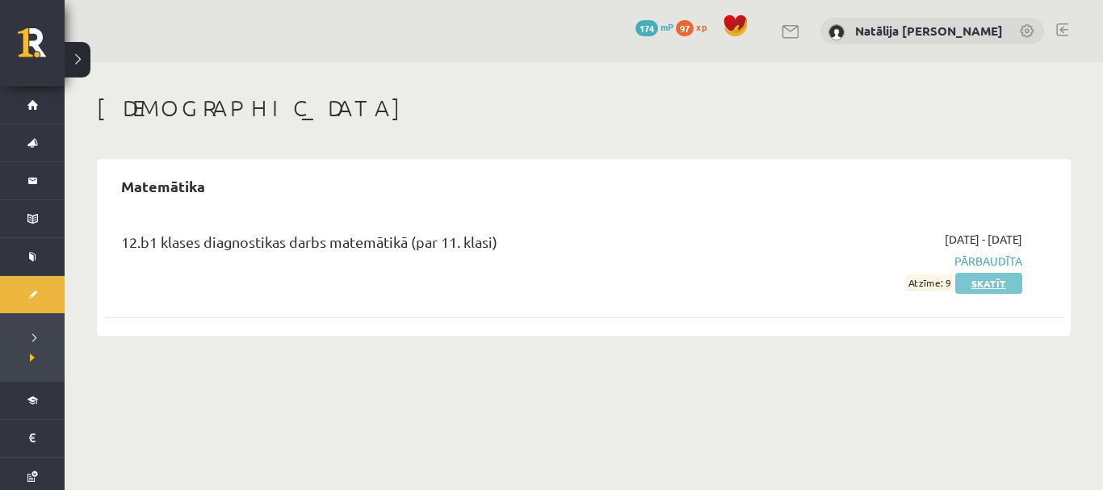
click at [1002, 288] on link "Skatīt" at bounding box center [989, 283] width 67 height 21
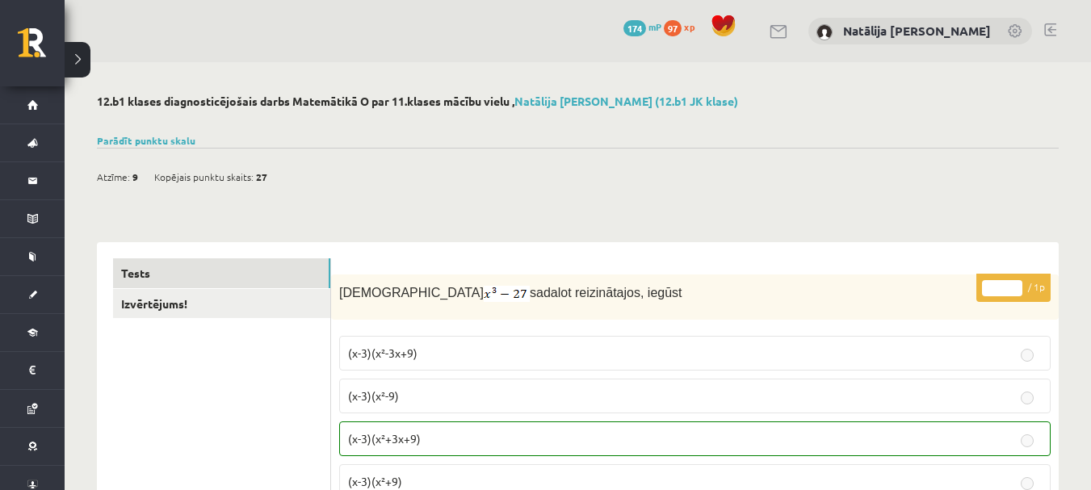
click at [417, 168] on div "Atzīme: 9 Kopējais punktu skaits: 27" at bounding box center [578, 168] width 962 height 41
